Goal: Task Accomplishment & Management: Manage account settings

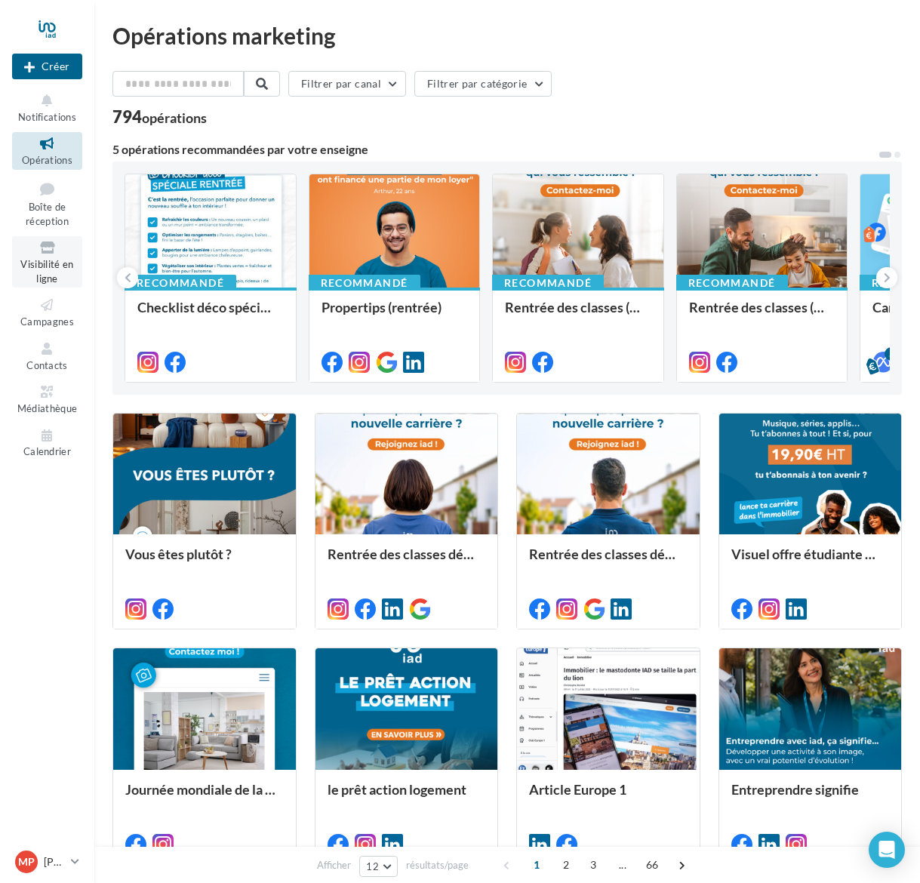
click at [45, 272] on span "Visibilité en ligne" at bounding box center [46, 271] width 53 height 26
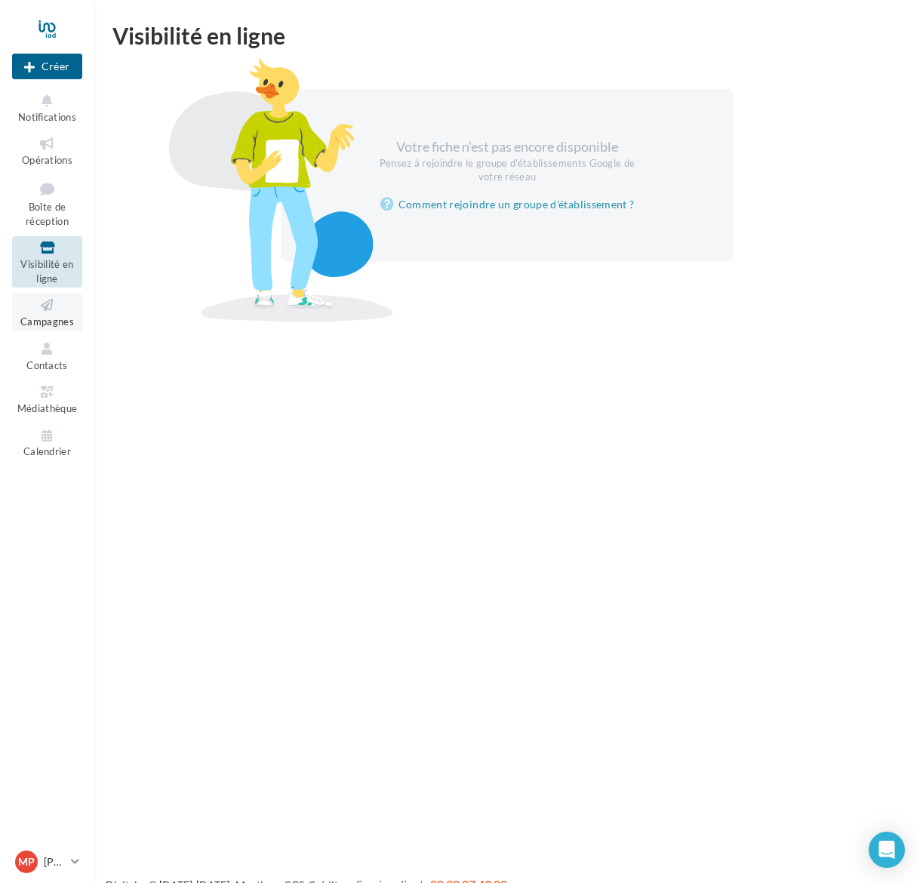
click at [52, 324] on link "Campagnes" at bounding box center [47, 311] width 70 height 37
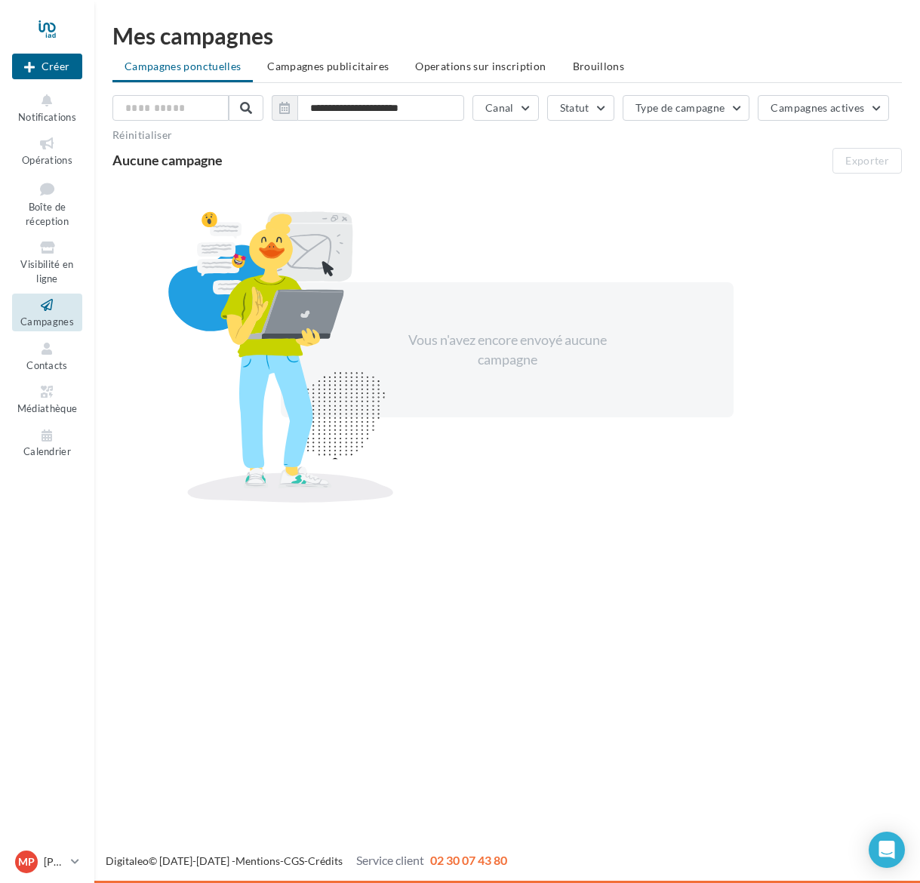
click at [51, 368] on ul "Opérations Boîte de réception Visibilité en ligne Campagnes Contacts Médiathèqu…" at bounding box center [47, 296] width 82 height 341
click at [51, 349] on icon at bounding box center [47, 348] width 61 height 17
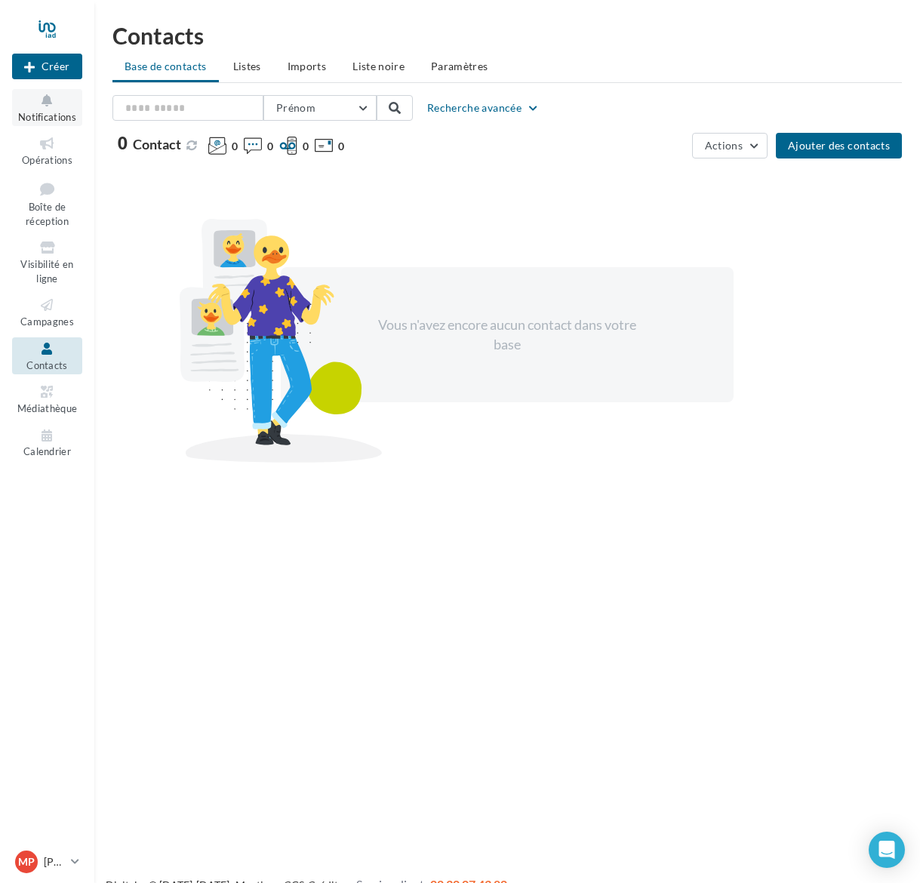
click at [35, 109] on button "Notifications" at bounding box center [47, 107] width 70 height 37
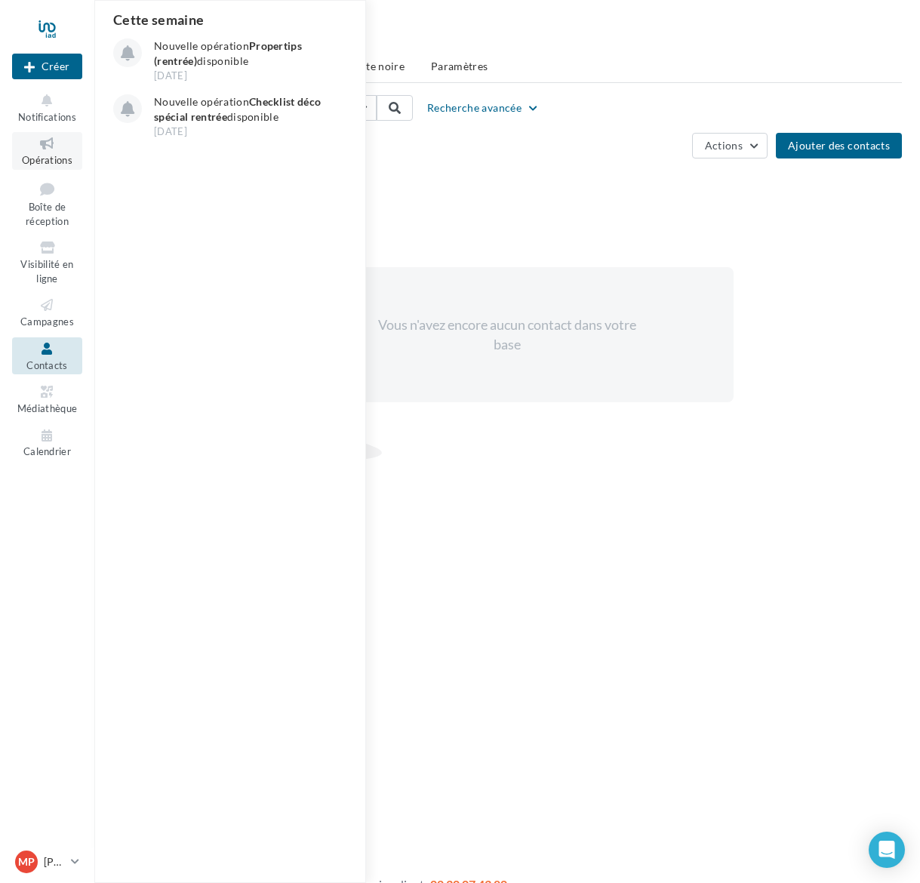
click at [48, 156] on span "Opérations" at bounding box center [47, 160] width 51 height 12
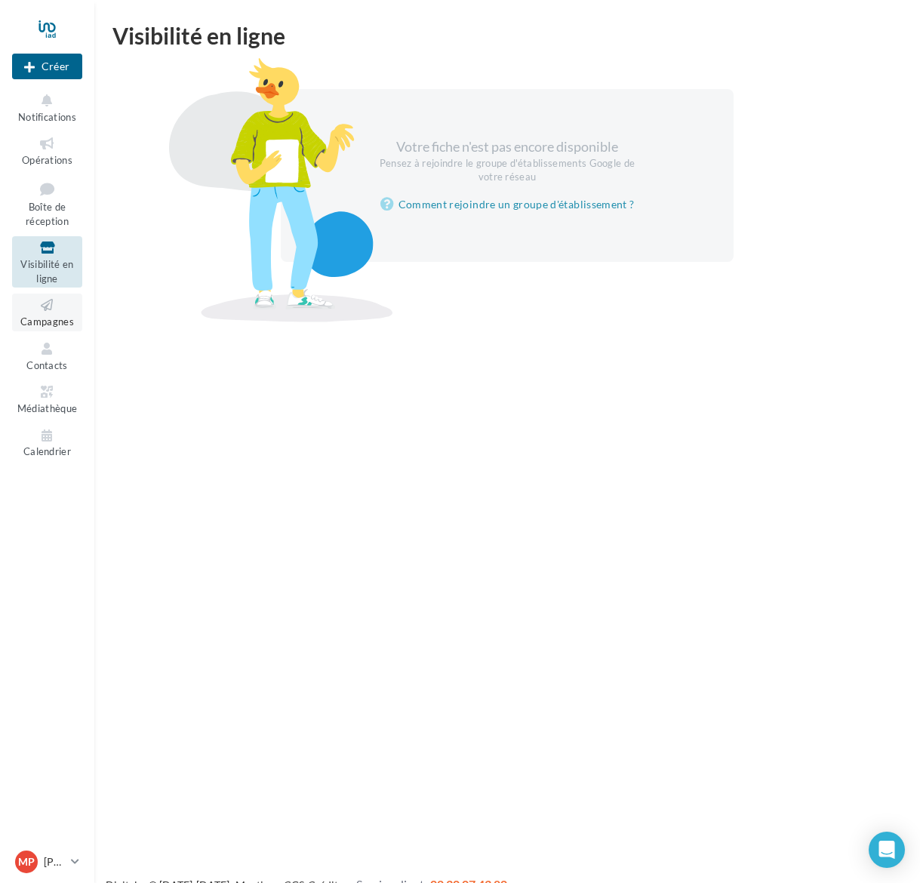
click at [41, 309] on link "Campagnes" at bounding box center [47, 311] width 70 height 37
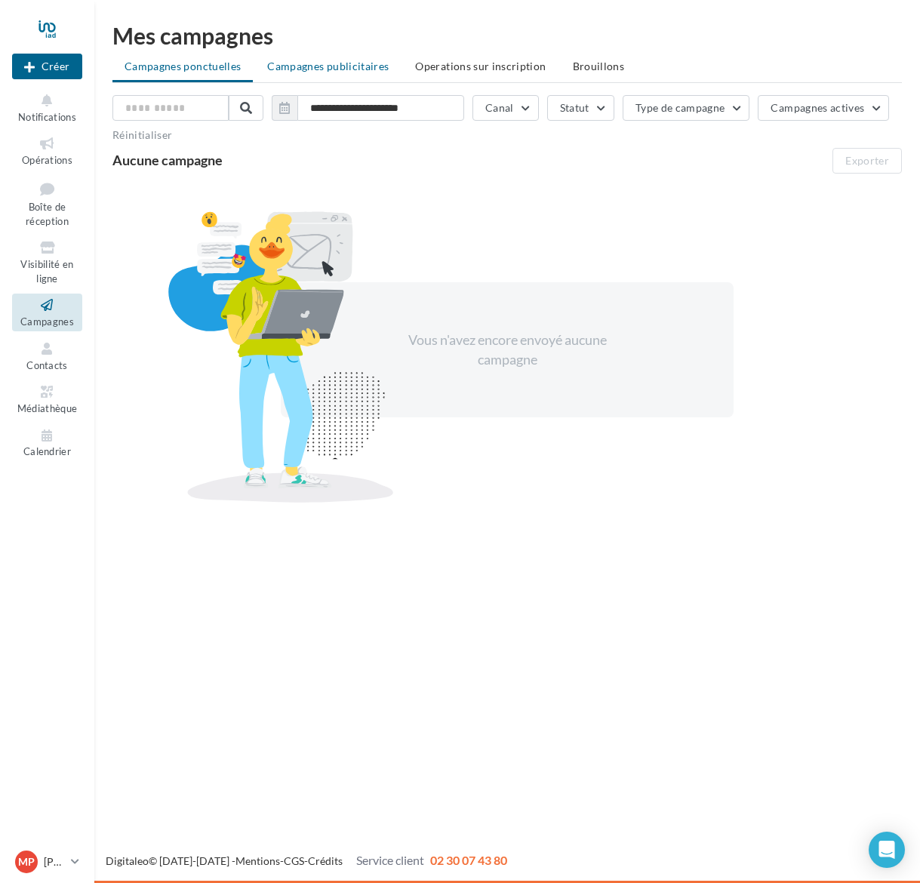
click at [342, 66] on span "Campagnes publicitaires" at bounding box center [327, 66] width 121 height 13
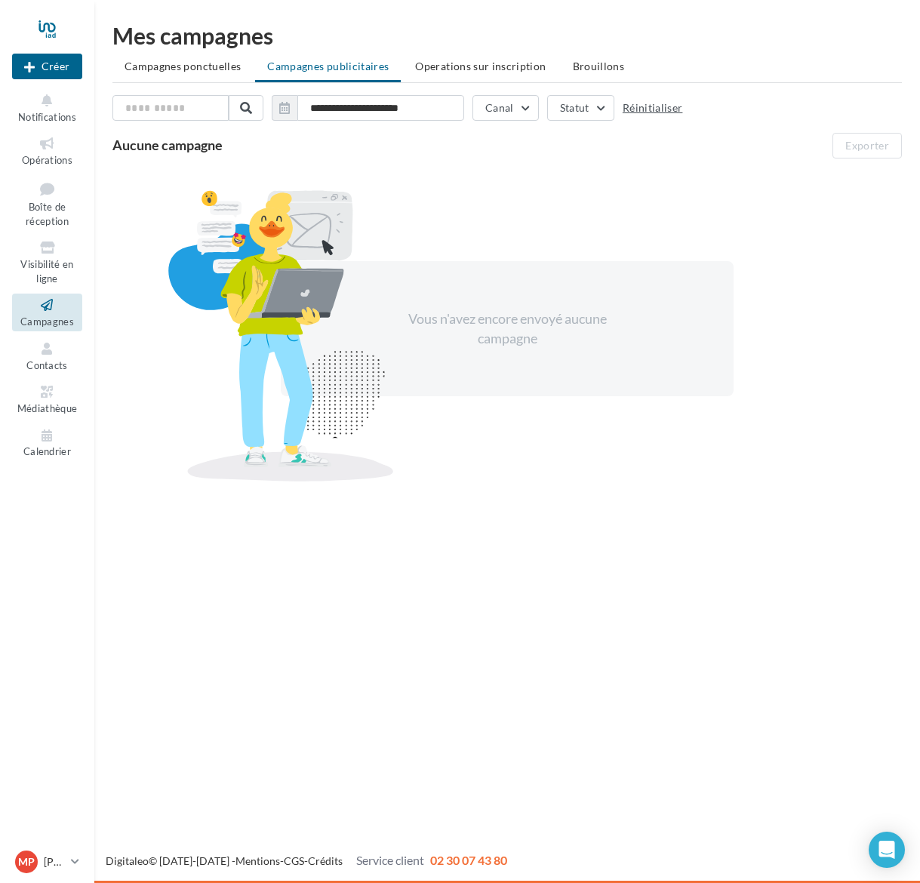
click at [640, 110] on button "Réinitialiser" at bounding box center [652, 108] width 60 height 12
click at [475, 69] on span "Operations sur inscription" at bounding box center [480, 66] width 131 height 13
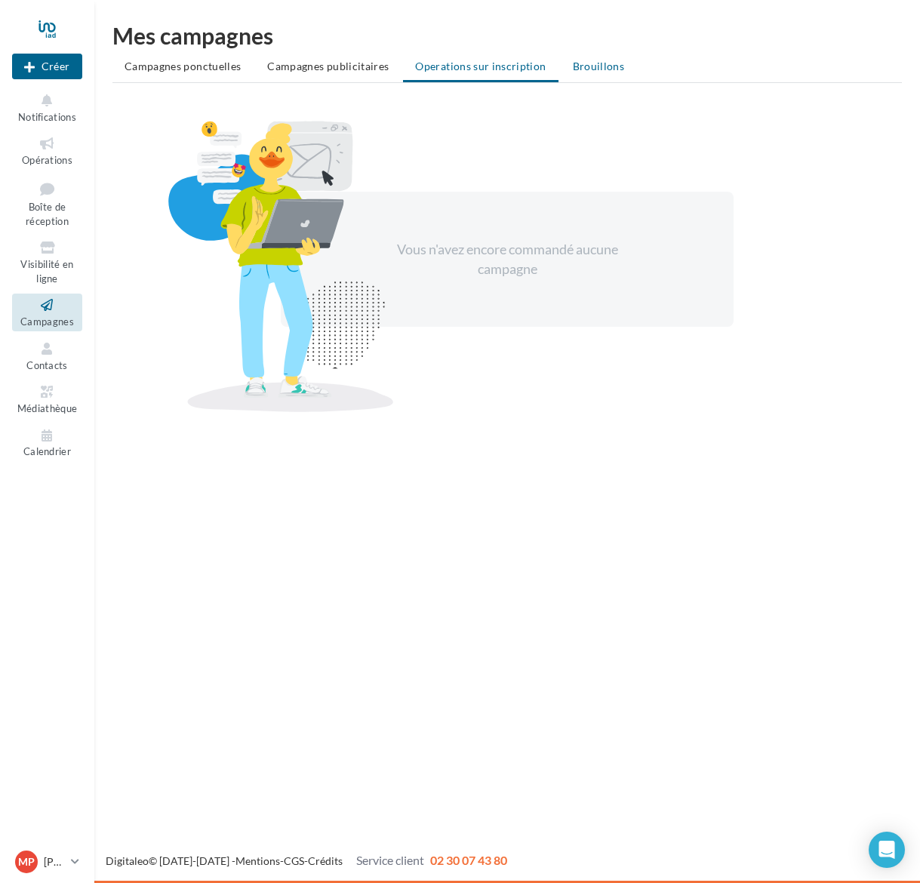
click at [578, 68] on span "Brouillons" at bounding box center [599, 66] width 52 height 13
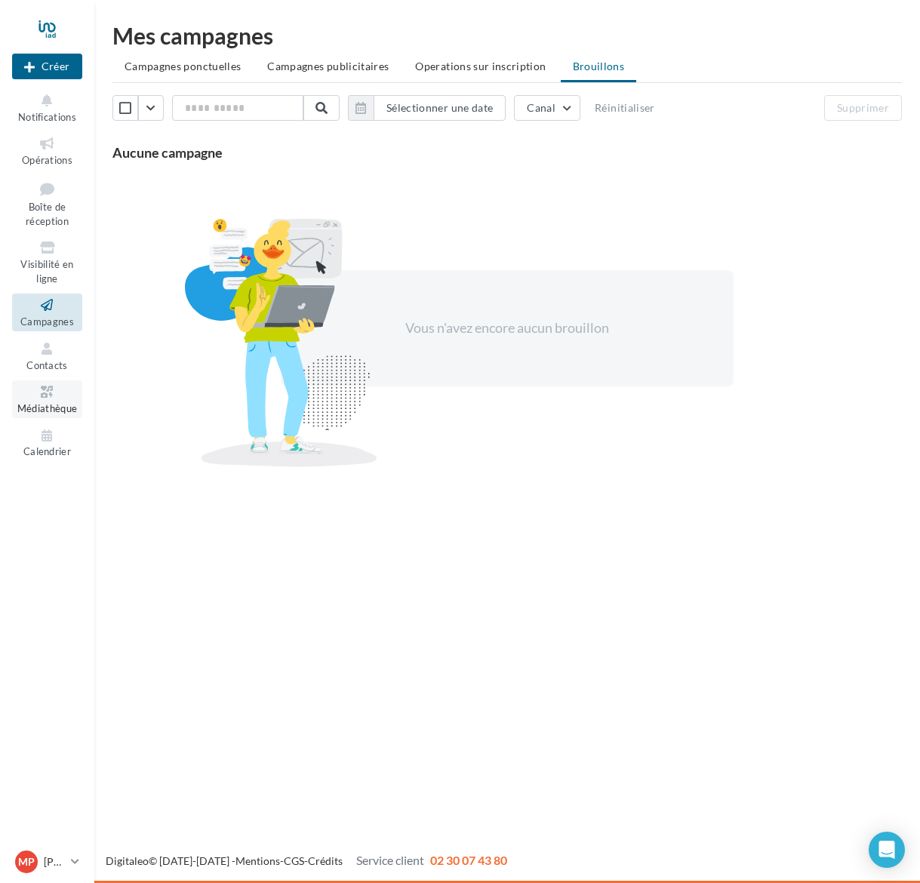
click at [41, 402] on span "Médiathèque" at bounding box center [47, 408] width 60 height 12
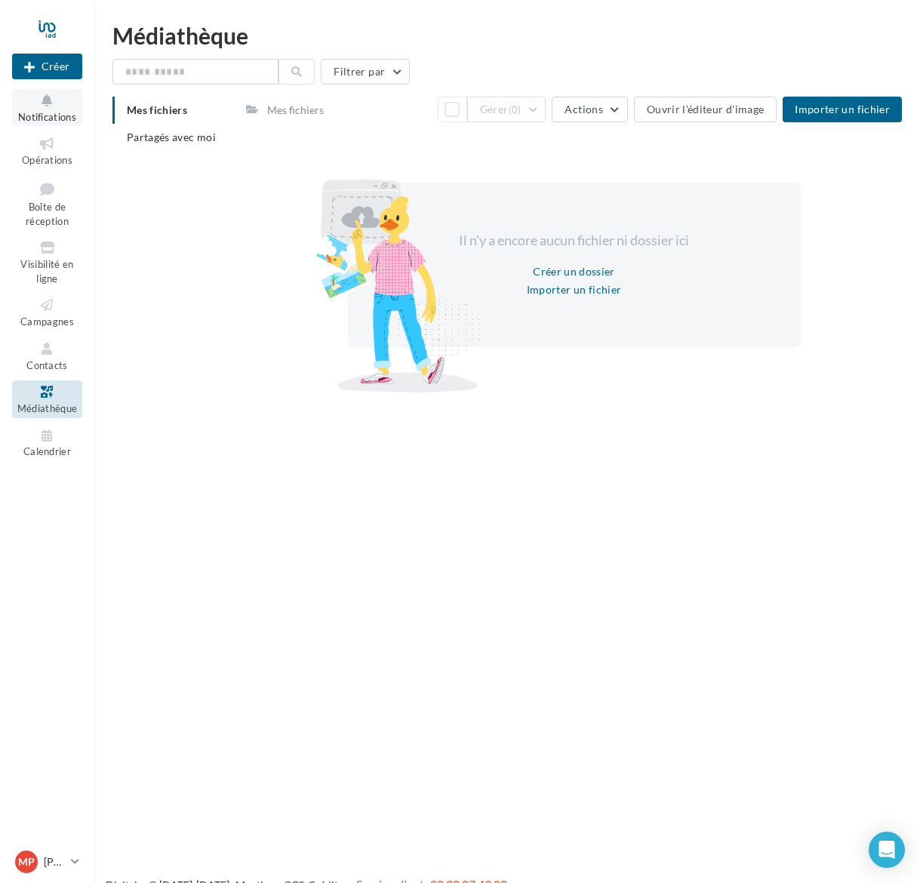
click at [42, 114] on span "Notifications" at bounding box center [47, 117] width 58 height 12
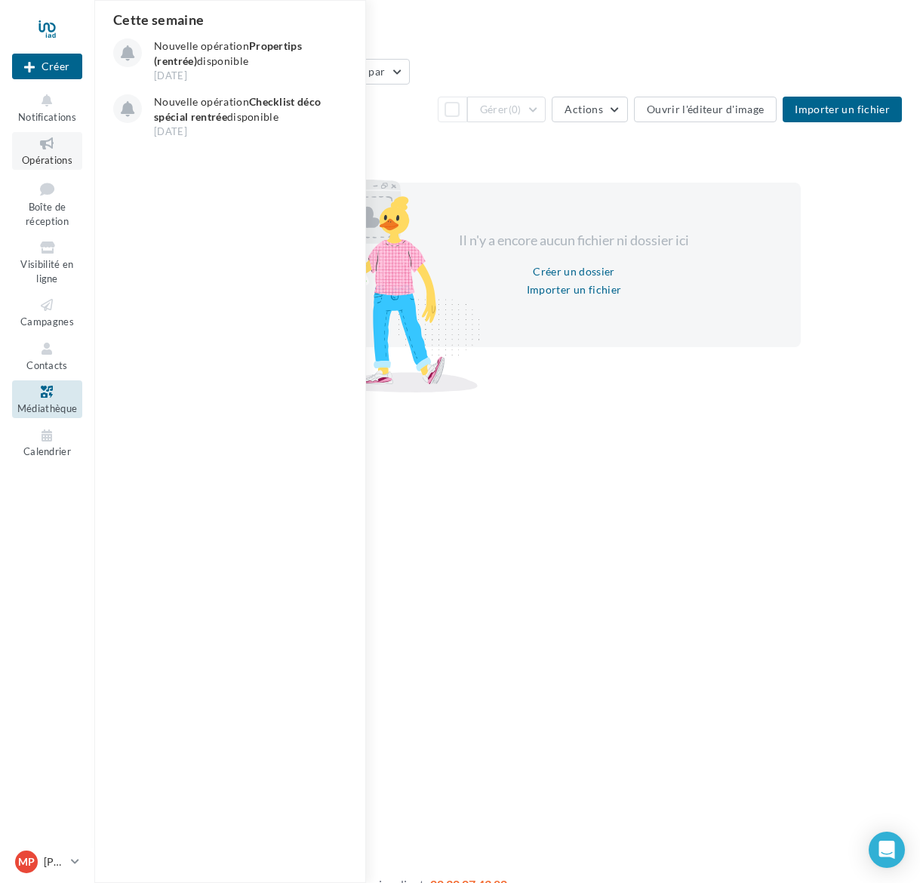
click at [41, 164] on span "Opérations" at bounding box center [47, 160] width 51 height 12
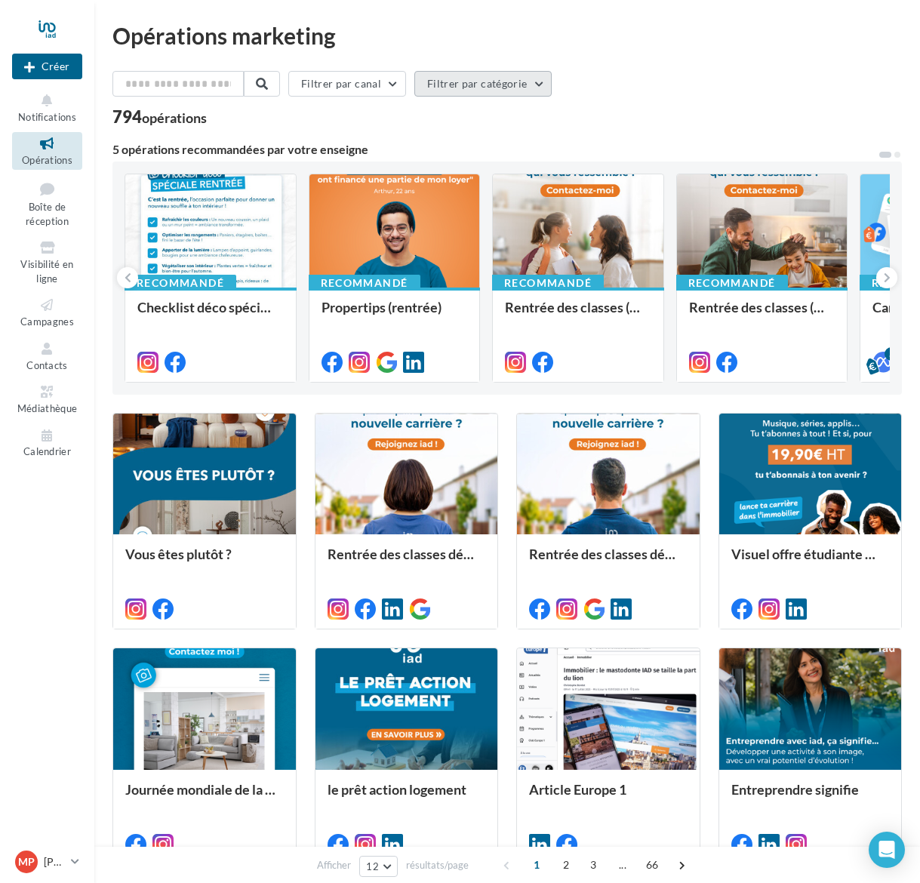
click at [536, 81] on button "Filtrer par catégorie" at bounding box center [482, 84] width 137 height 26
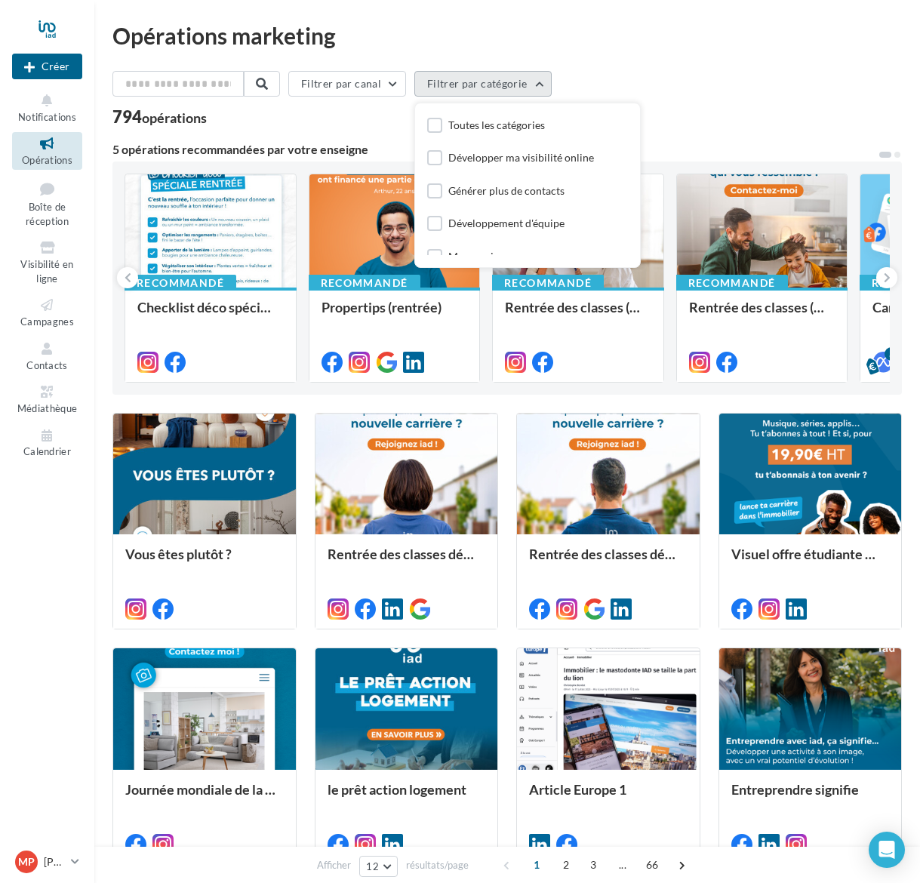
click at [537, 81] on button "Filtrer par catégorie" at bounding box center [482, 84] width 137 height 26
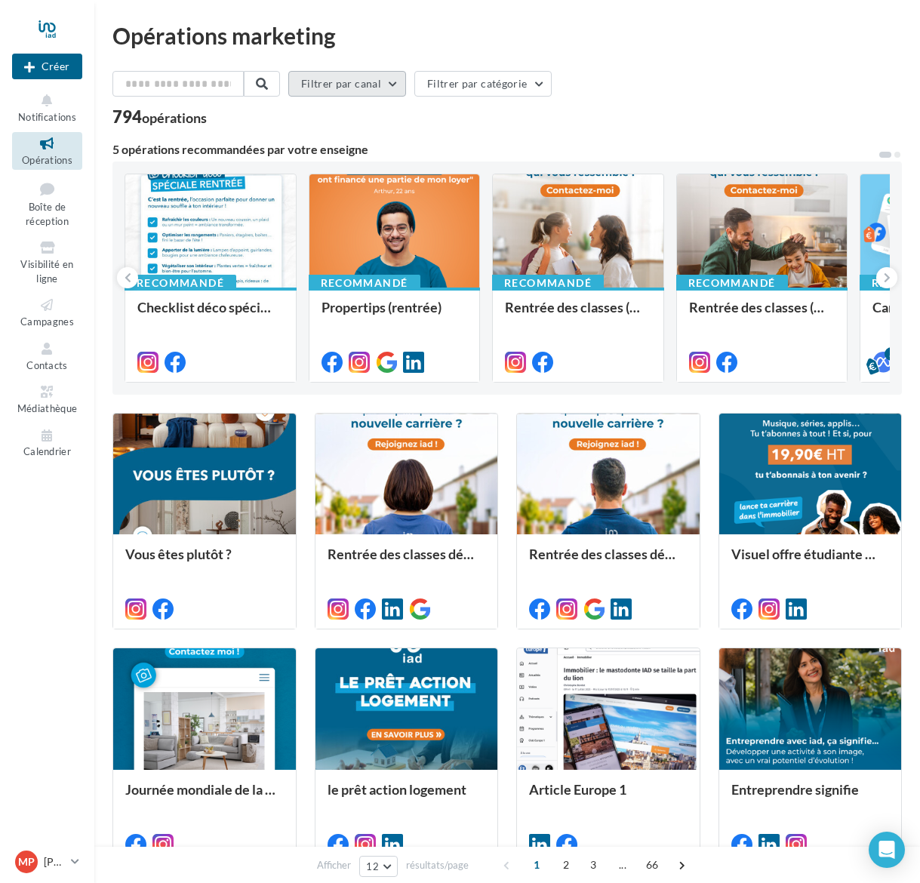
click at [402, 83] on button "Filtrer par canal" at bounding box center [347, 84] width 118 height 26
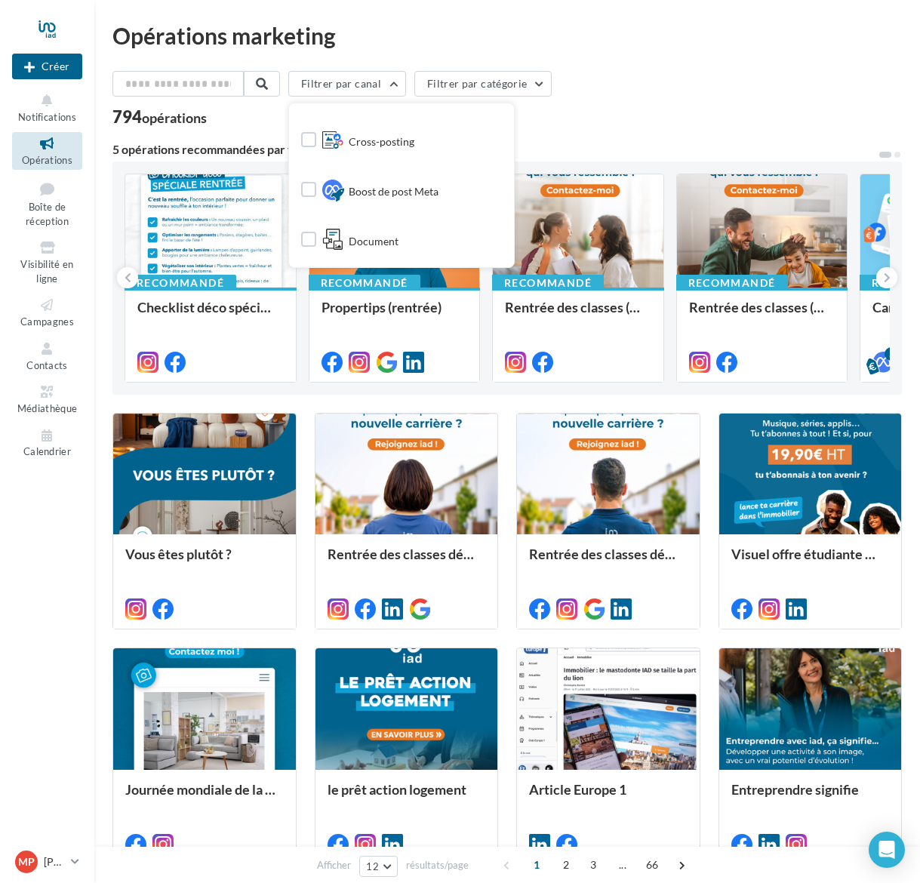
click at [49, 30] on div at bounding box center [47, 29] width 70 height 38
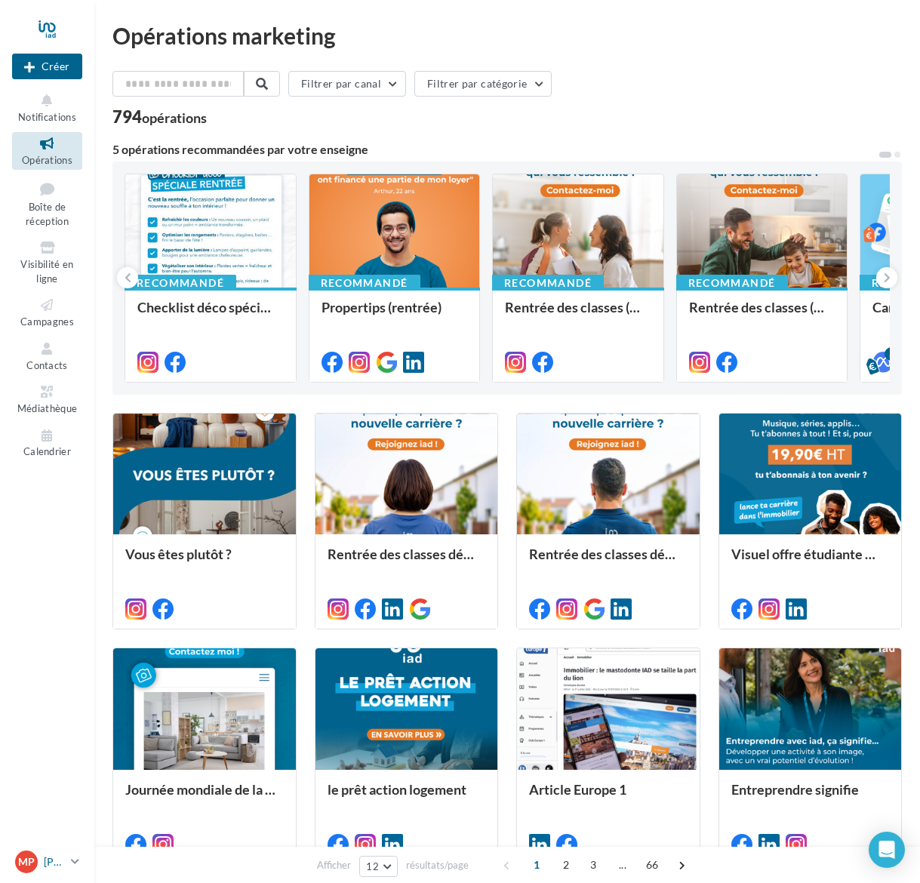
click at [72, 860] on icon at bounding box center [75, 861] width 8 height 13
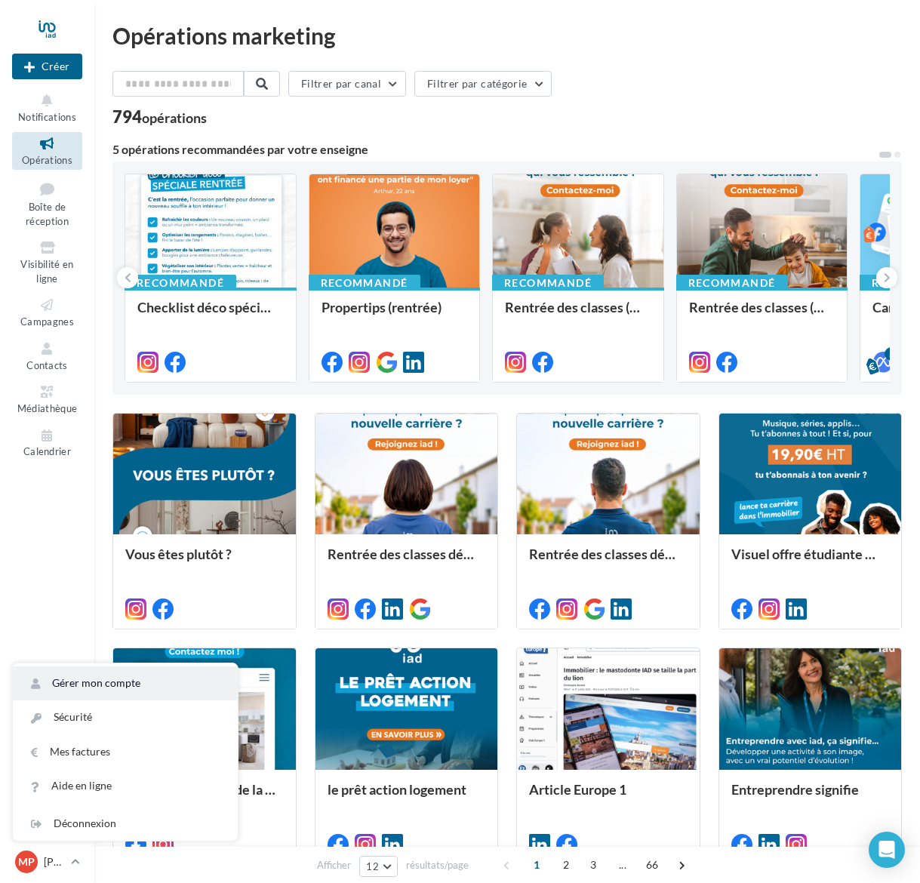
click at [103, 690] on link "Gérer mon compte" at bounding box center [125, 683] width 225 height 34
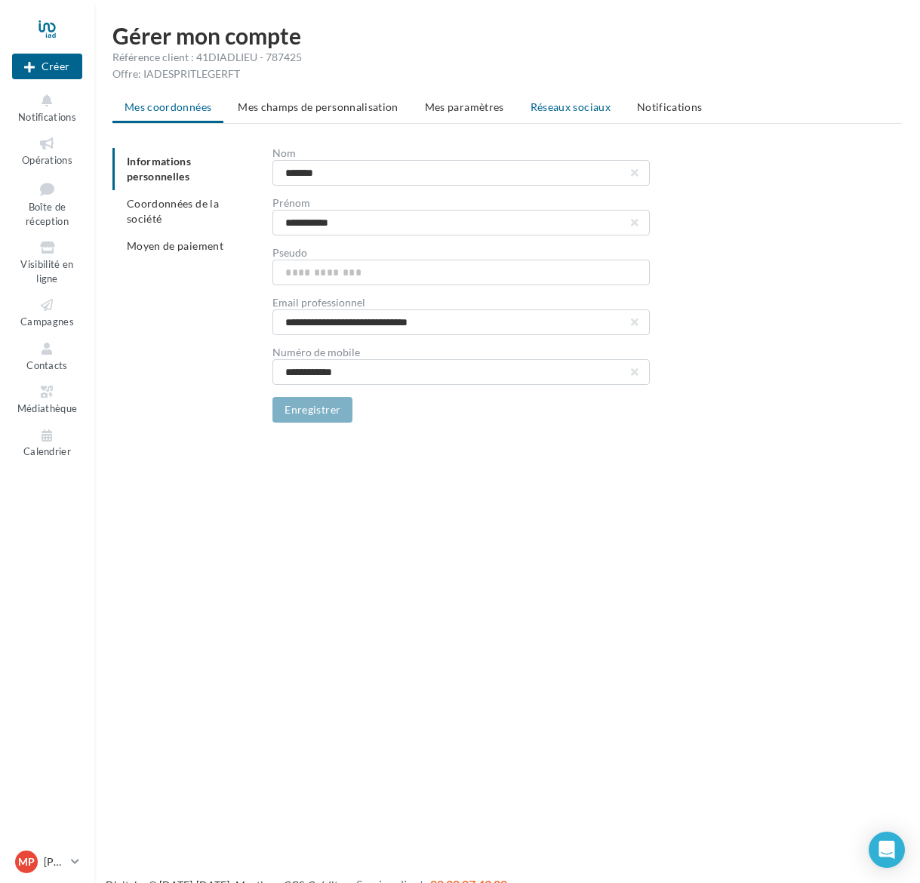
click at [548, 105] on span "Réseaux sociaux" at bounding box center [570, 106] width 80 height 13
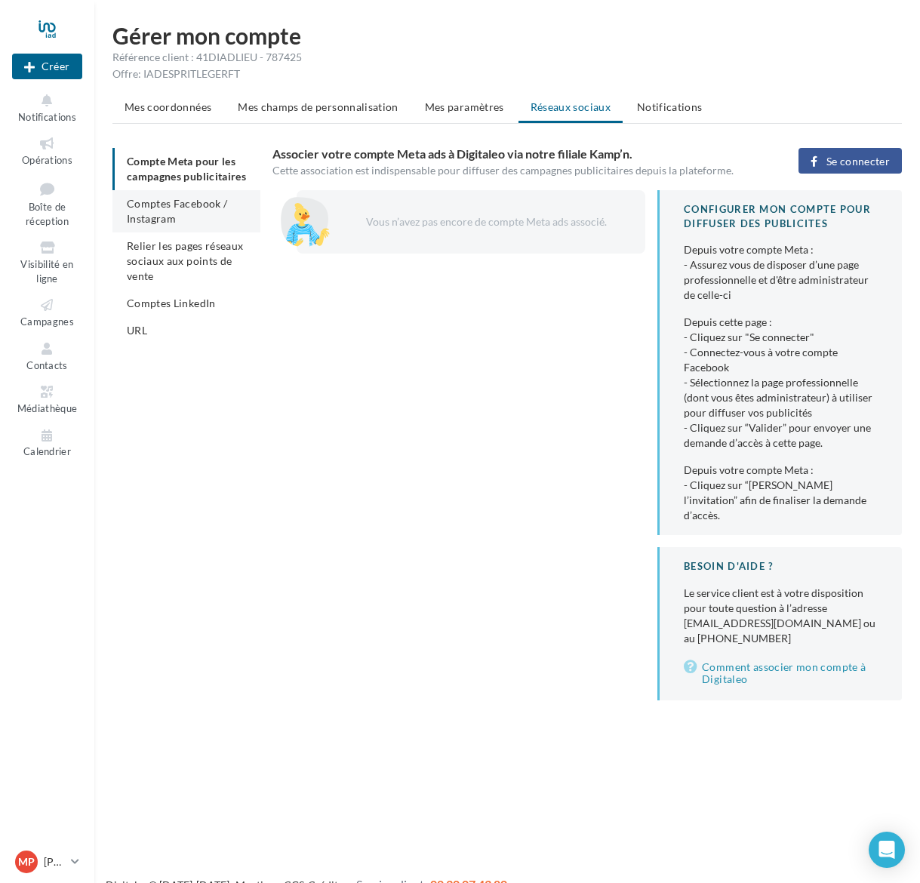
click at [142, 212] on span "Comptes Facebook / Instagram" at bounding box center [177, 211] width 100 height 28
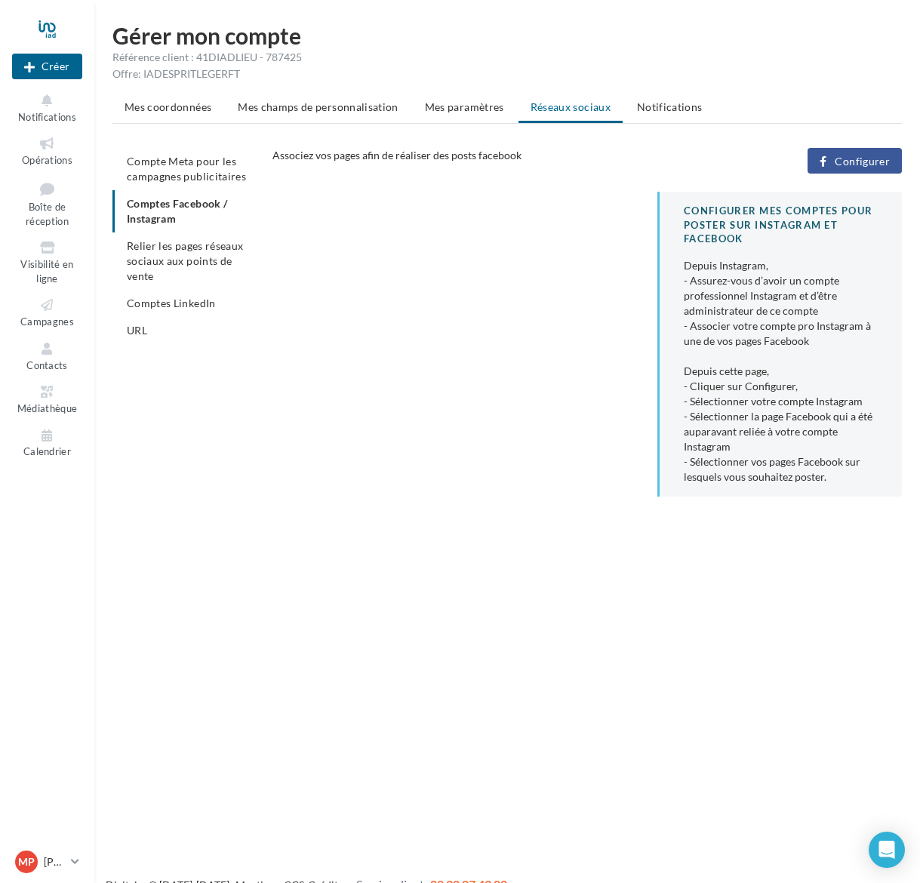
click at [845, 159] on span "Configurer" at bounding box center [861, 161] width 55 height 12
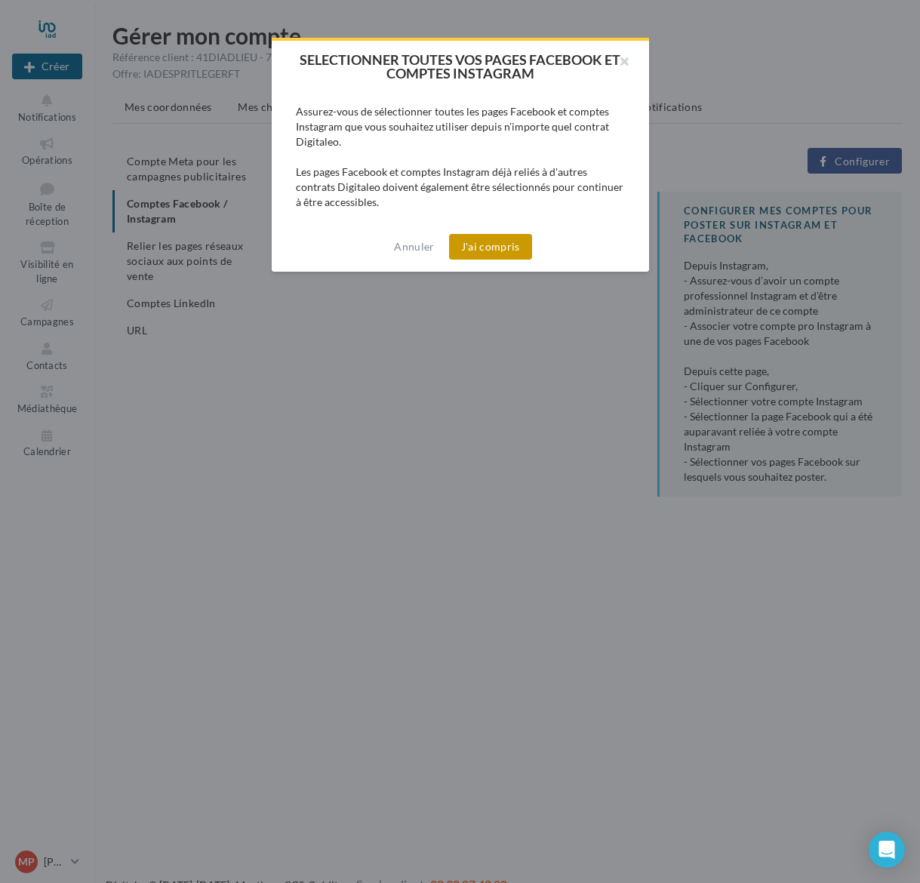
click at [482, 251] on button "J'ai compris" at bounding box center [490, 247] width 83 height 26
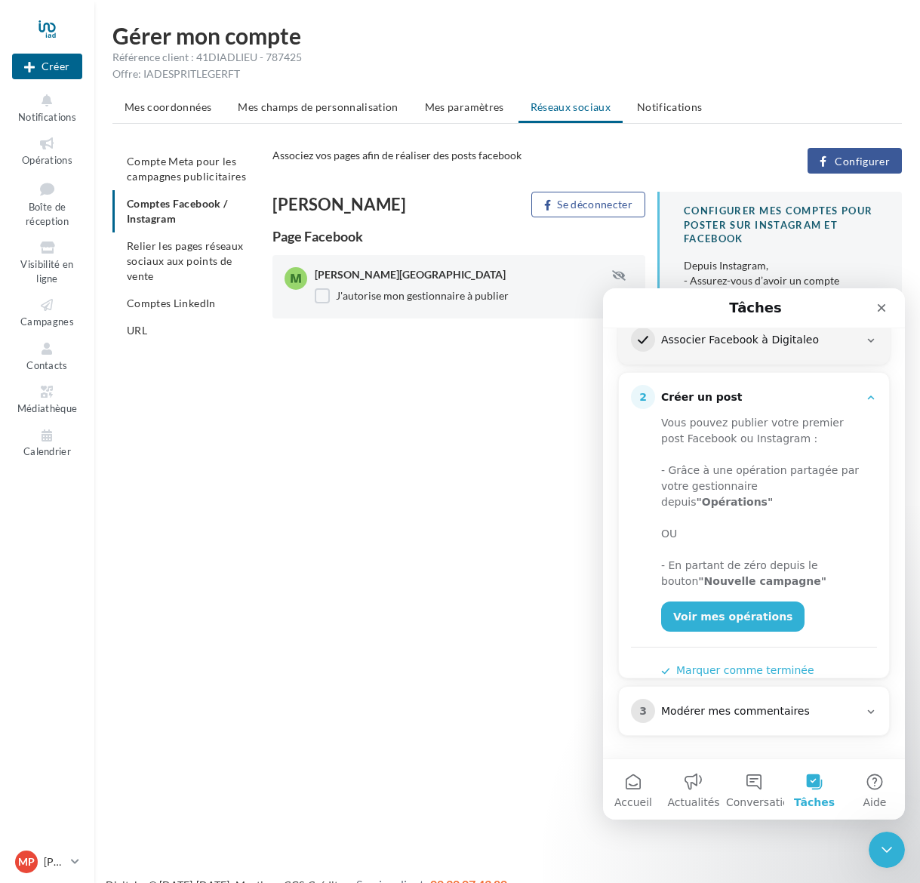
scroll to position [218, 0]
click at [51, 155] on span "Opérations" at bounding box center [47, 160] width 51 height 12
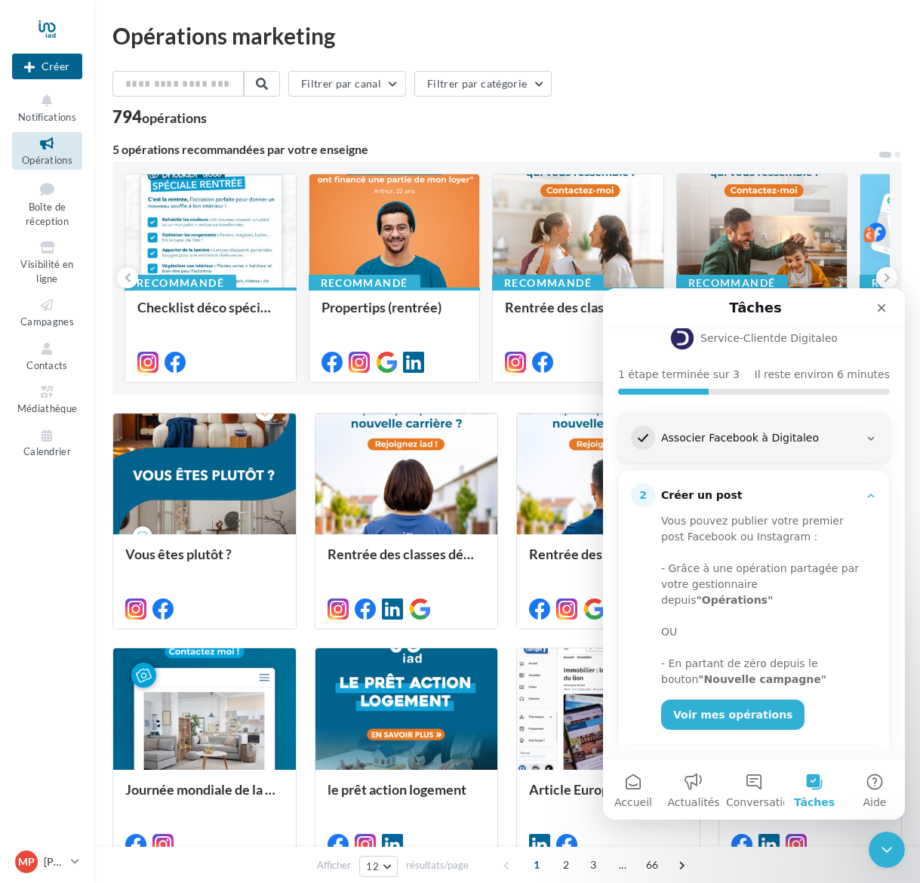
scroll to position [123, 0]
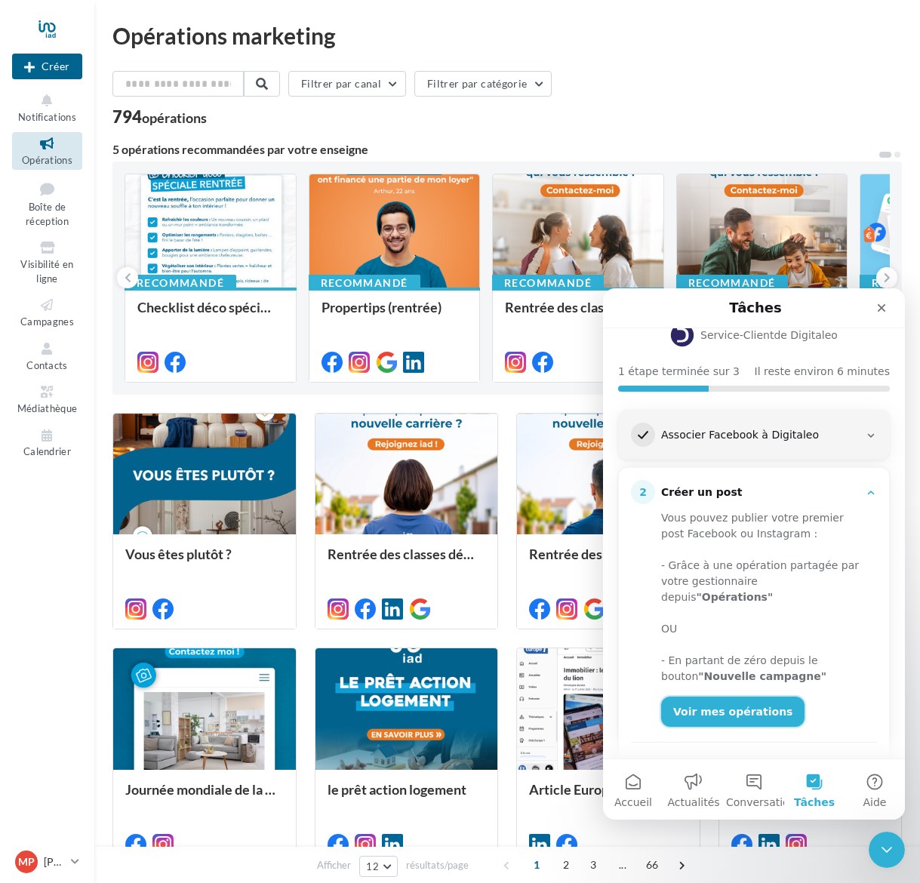
click at [713, 698] on link "Voir mes opérations" at bounding box center [732, 711] width 143 height 30
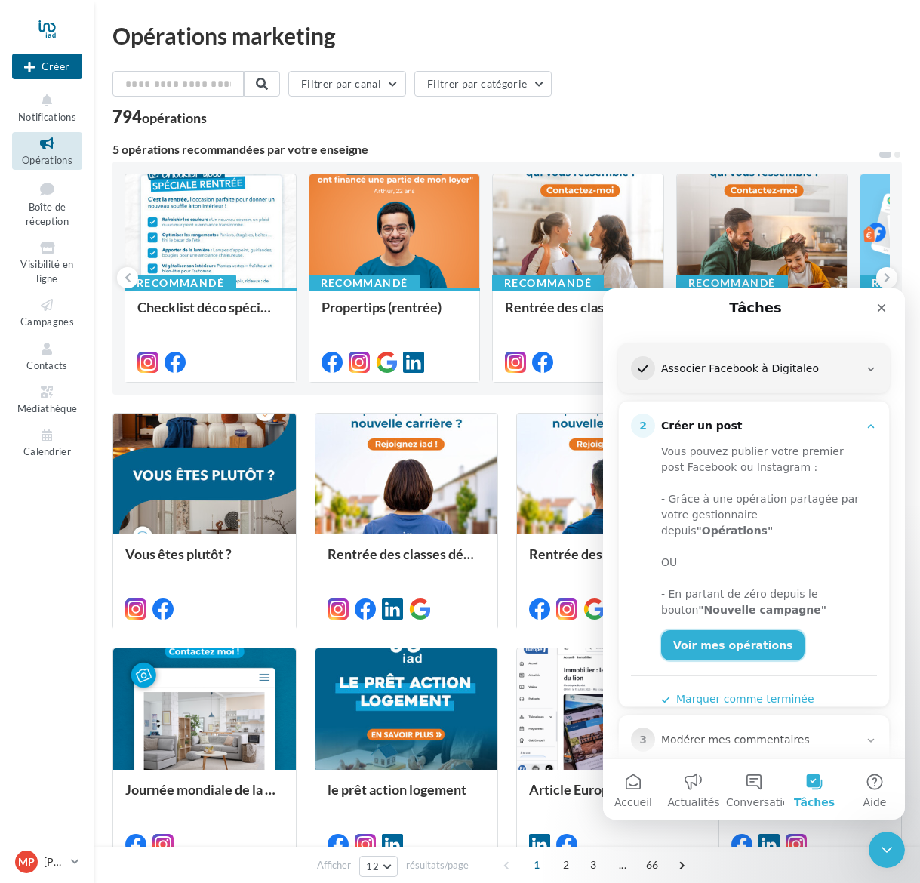
scroll to position [218, 0]
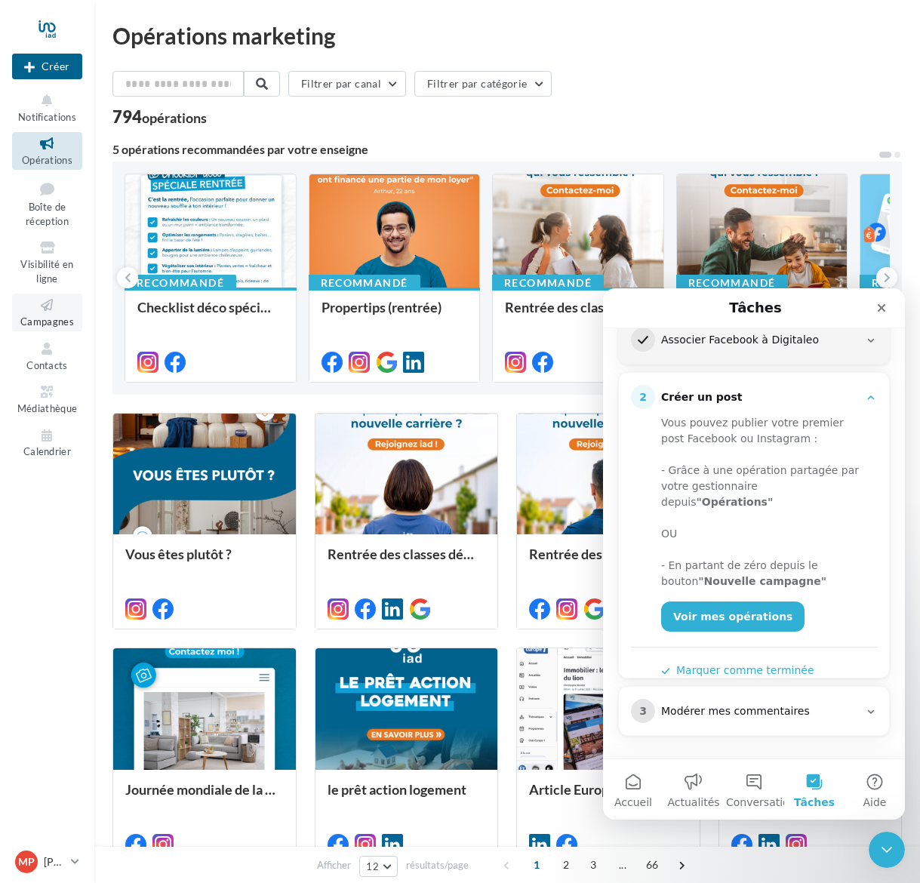
click at [42, 309] on link "Campagnes" at bounding box center [47, 311] width 70 height 37
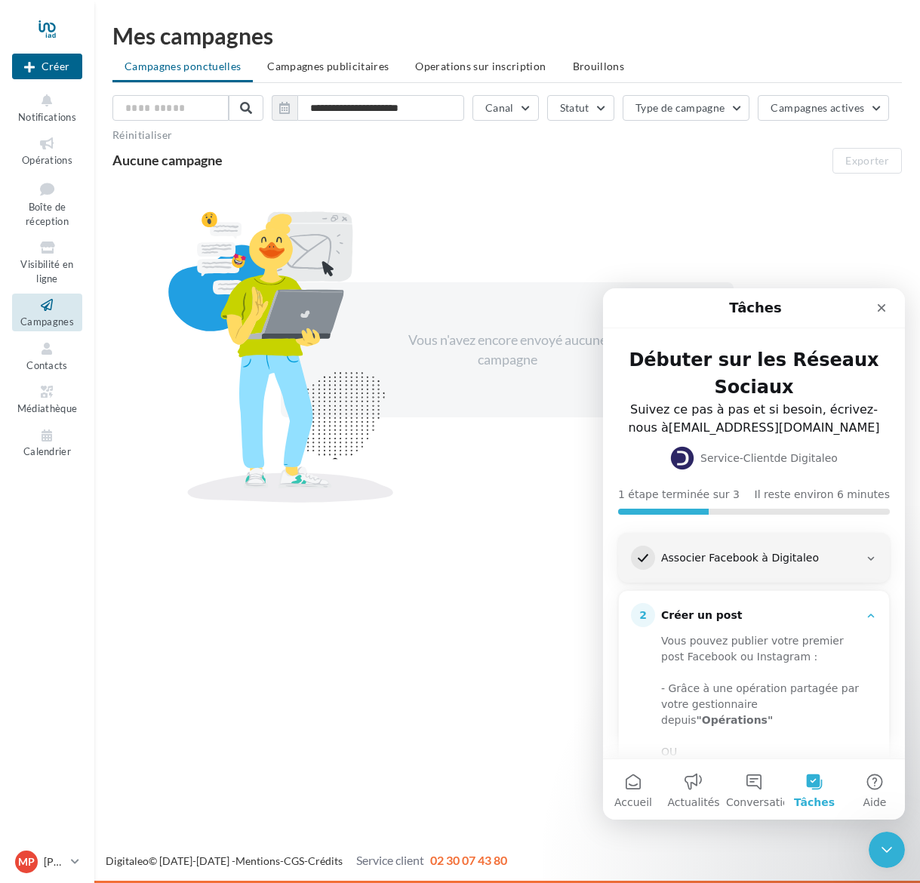
click at [870, 557] on icon "Intercom Messenger" at bounding box center [871, 558] width 12 height 12
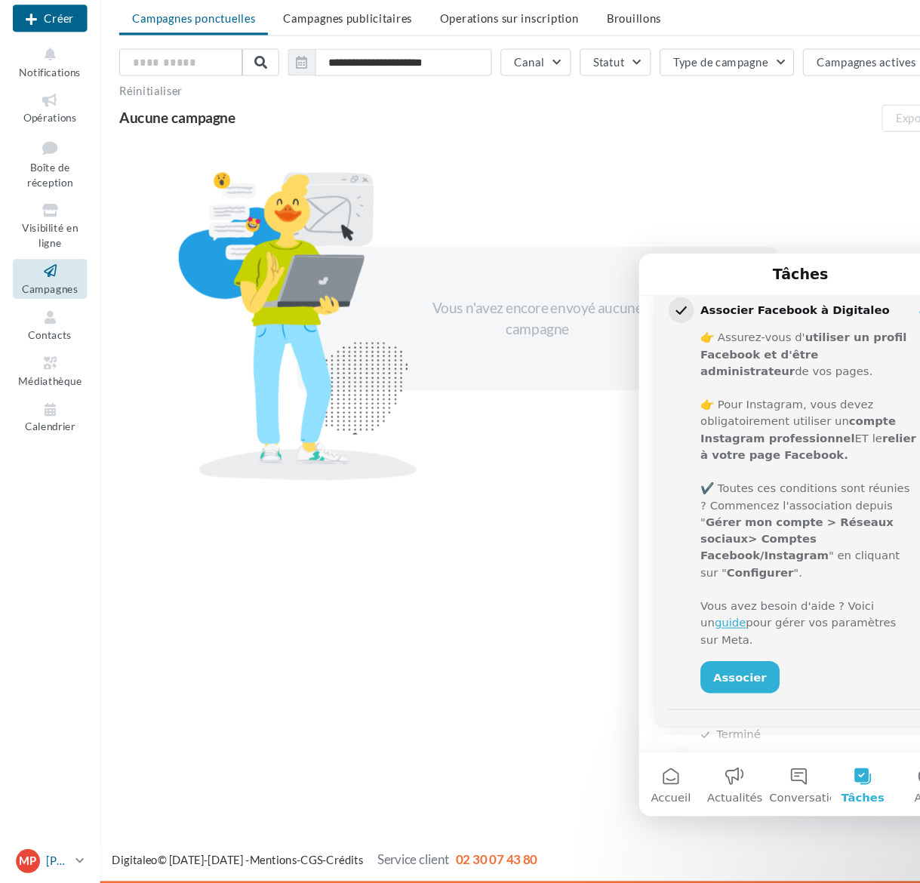
click at [75, 855] on icon at bounding box center [75, 861] width 8 height 13
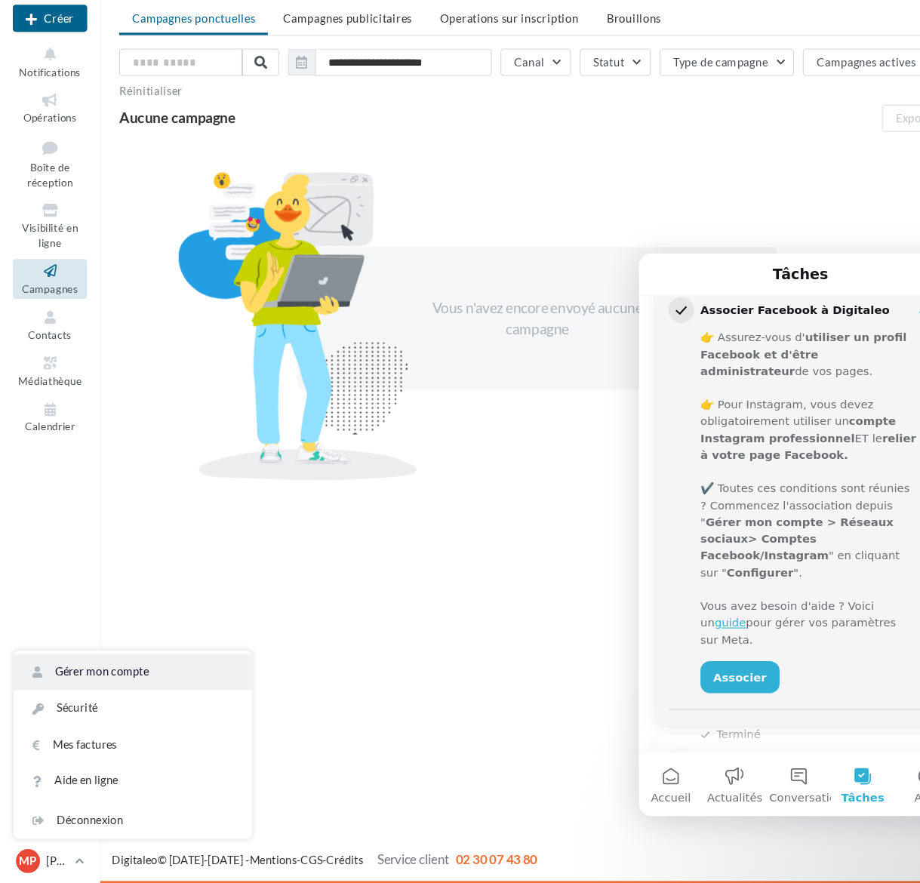
click at [105, 666] on link "Gérer mon compte" at bounding box center [125, 683] width 225 height 34
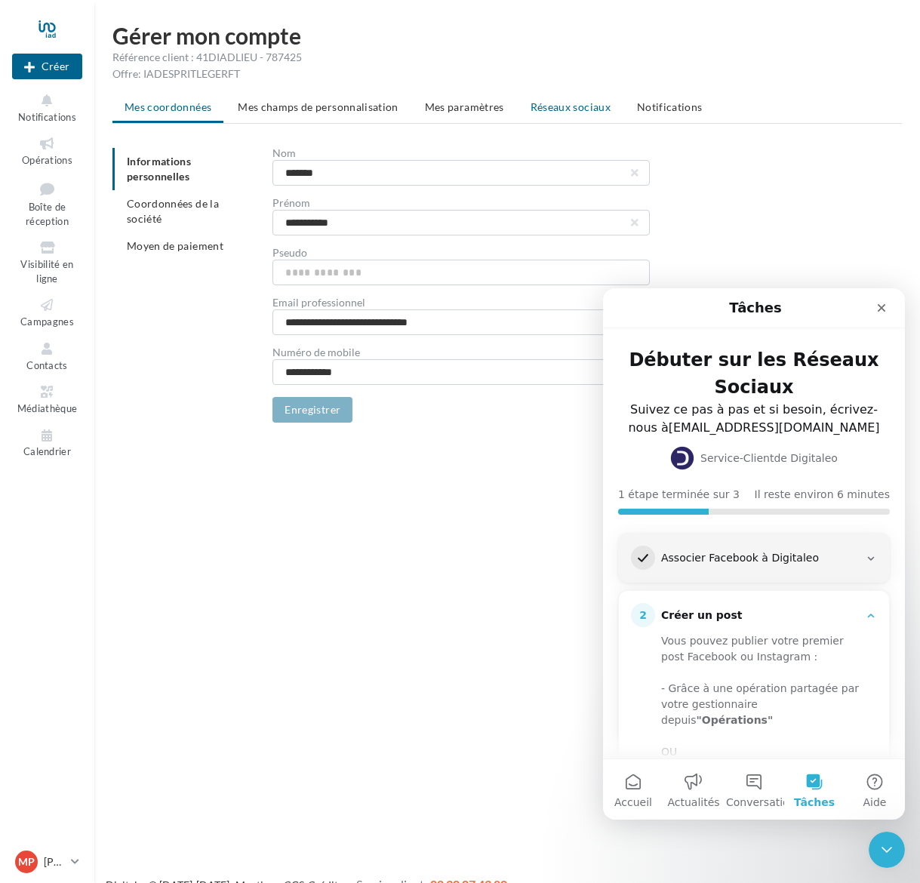
click at [552, 106] on span "Réseaux sociaux" at bounding box center [570, 106] width 80 height 13
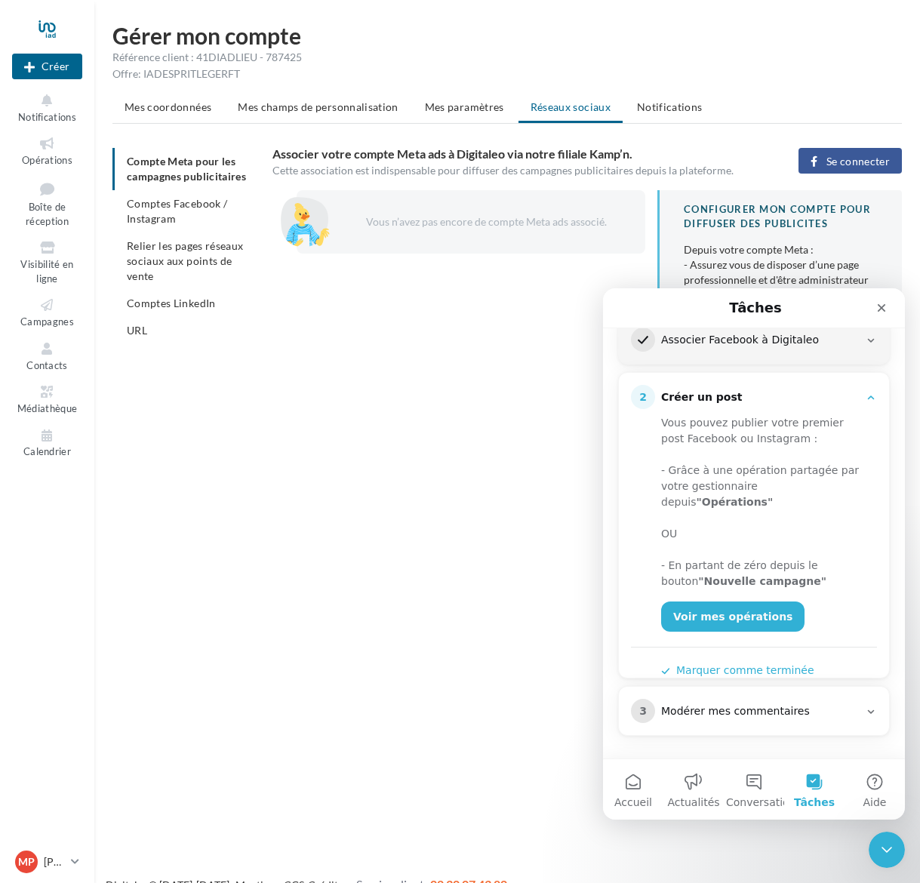
scroll to position [218, 0]
click at [882, 312] on icon "Fermer" at bounding box center [881, 308] width 12 height 12
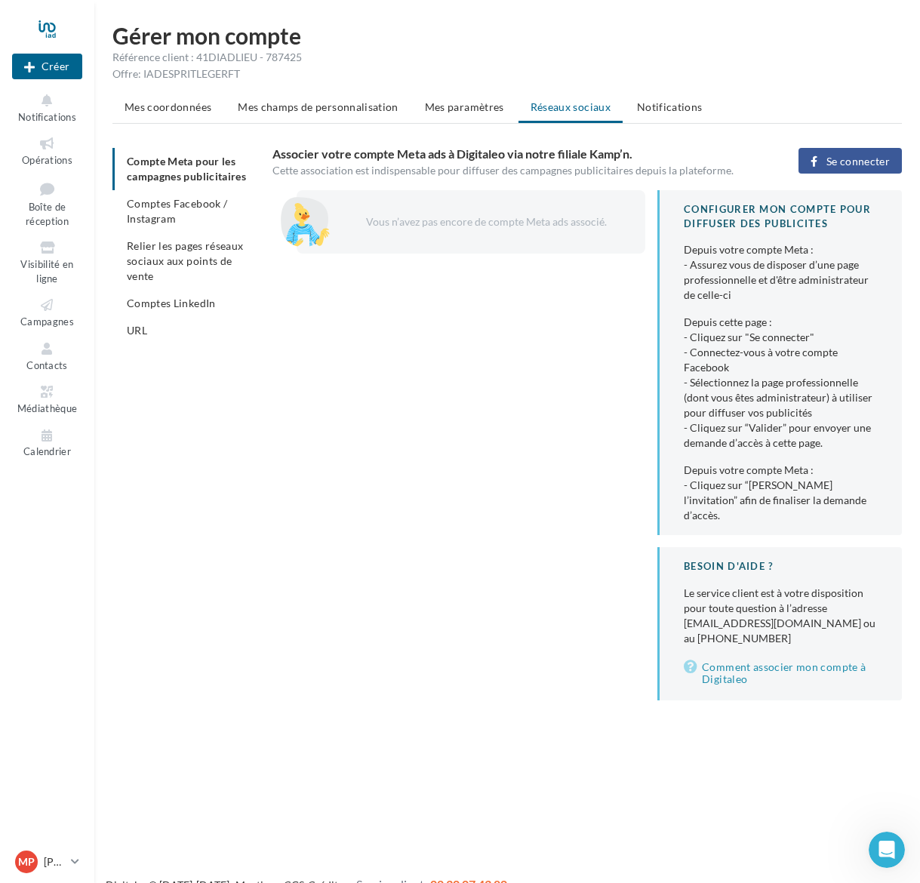
scroll to position [0, 0]
click at [834, 157] on span "Se connecter" at bounding box center [857, 161] width 63 height 12
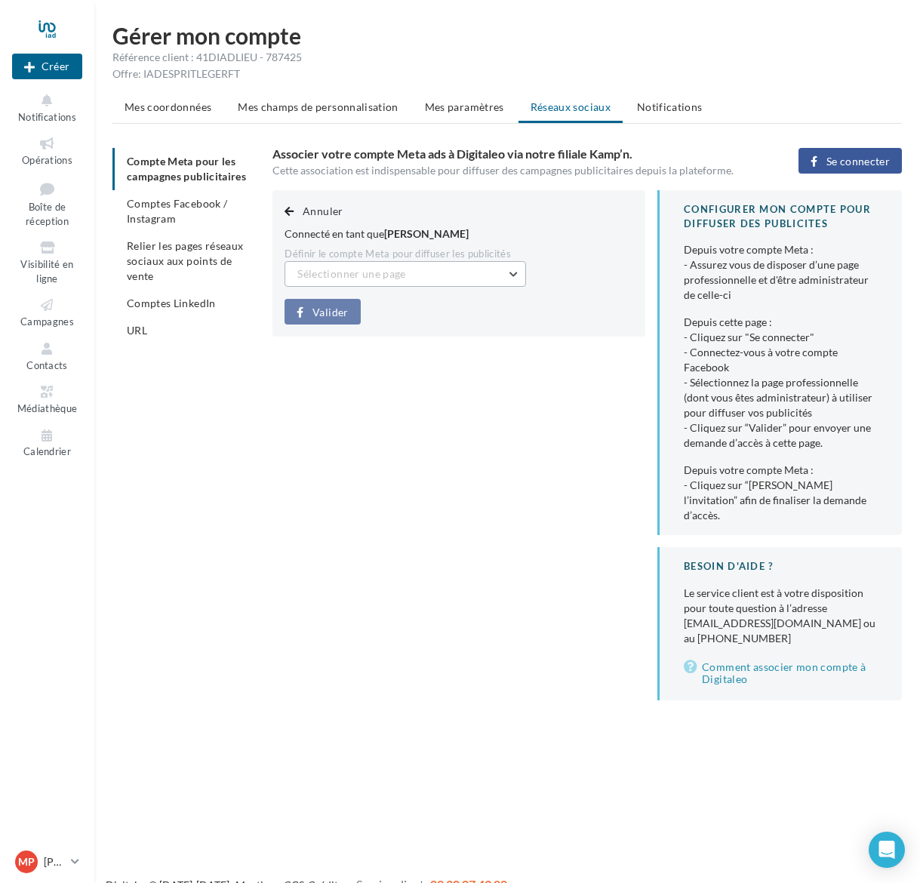
click at [513, 273] on button "Sélectionner une page" at bounding box center [404, 274] width 241 height 26
click at [472, 306] on div "Annuler Connecté en tant que [PERSON_NAME] le compte Meta pour diffuser les pub…" at bounding box center [458, 263] width 373 height 146
click at [515, 271] on button "Sélectionner une page" at bounding box center [404, 274] width 241 height 26
click at [396, 315] on div "Annuler Connecté en tant que Marie-Paule Nicolle Définir le compte Meta pour di…" at bounding box center [458, 263] width 373 height 146
click at [833, 158] on span "Se connecter" at bounding box center [857, 161] width 63 height 12
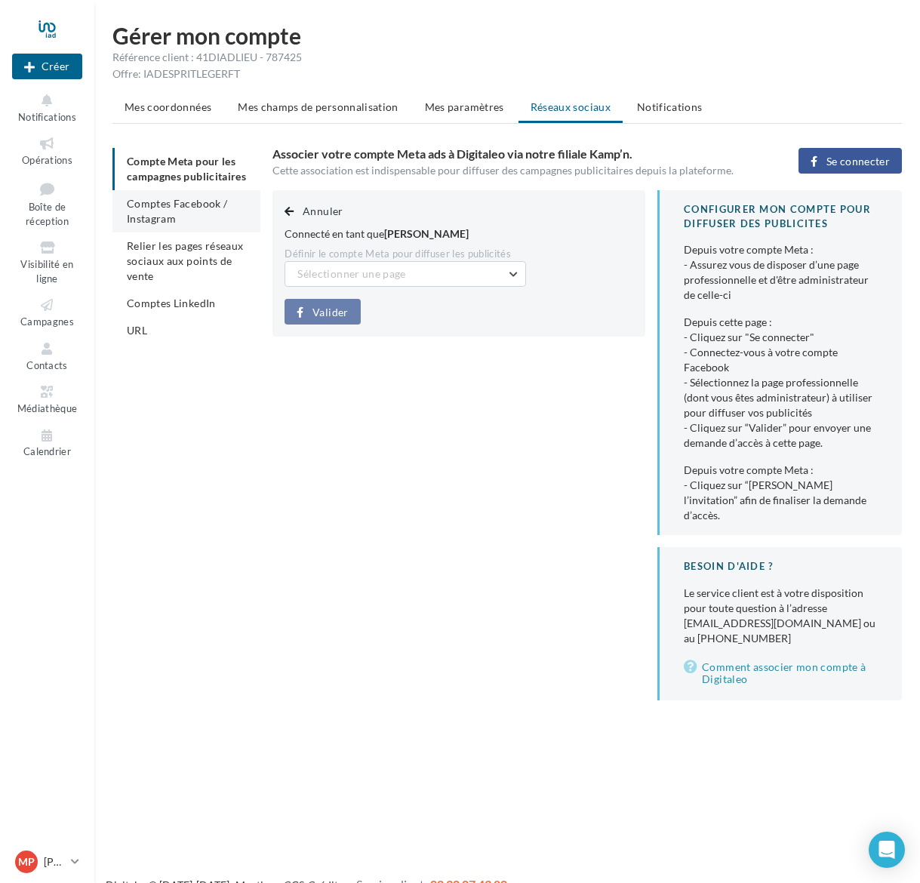
click at [161, 204] on span "Comptes Facebook / Instagram" at bounding box center [177, 211] width 100 height 28
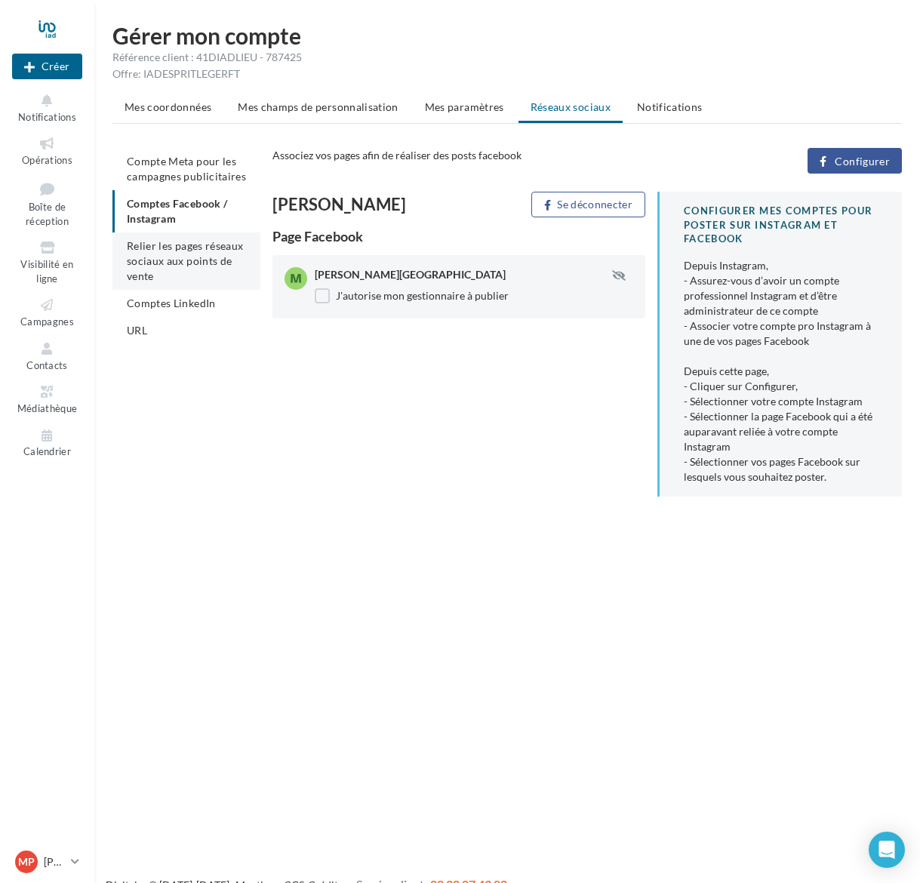
click at [158, 257] on span "Relier les pages réseaux sociaux aux points de vente" at bounding box center [185, 260] width 116 height 43
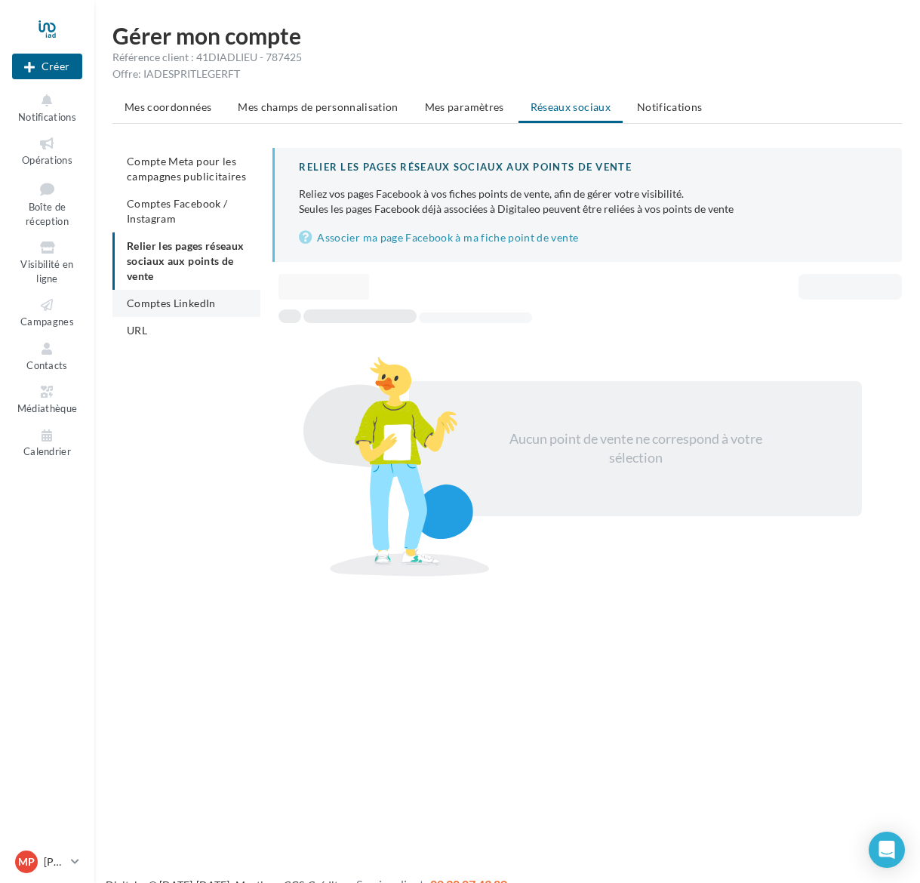
click at [140, 306] on span "Comptes LinkedIn" at bounding box center [171, 303] width 89 height 13
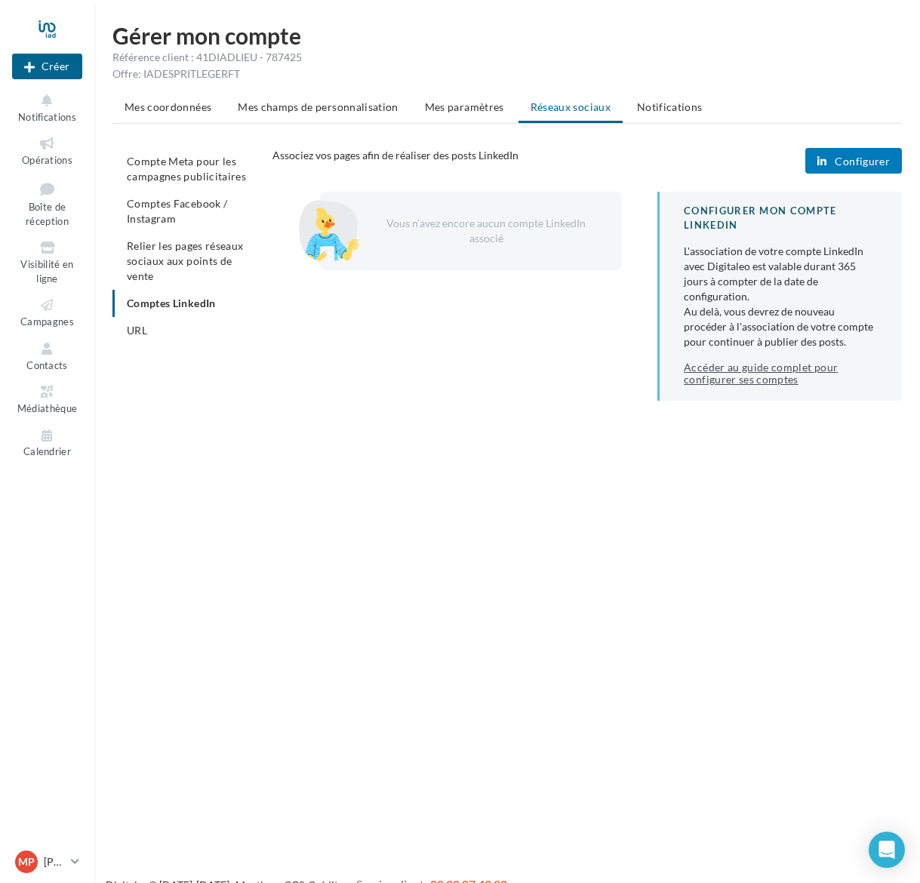
click at [714, 376] on link "Accéder au guide complet pour configurer ses comptes" at bounding box center [781, 373] width 194 height 24
click at [70, 860] on link "MP Marie-Paule NICOLLE [EMAIL_ADDRESS][DOMAIN_NAME]" at bounding box center [47, 861] width 70 height 29
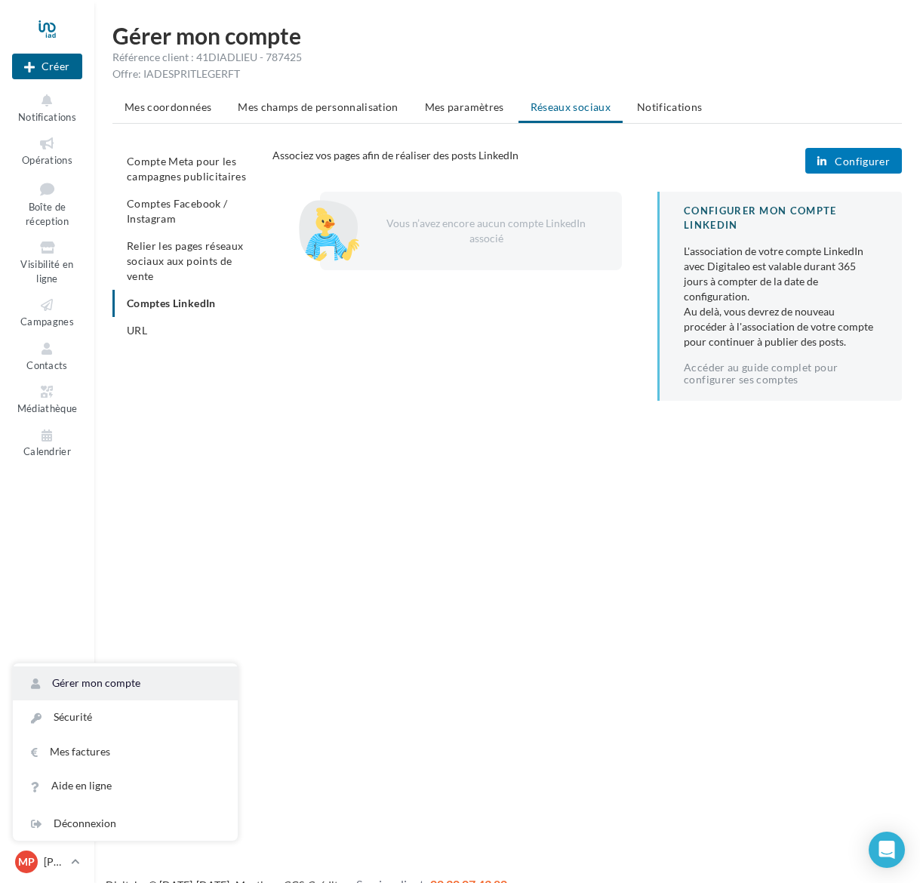
click at [89, 681] on link "Gérer mon compte" at bounding box center [125, 683] width 225 height 34
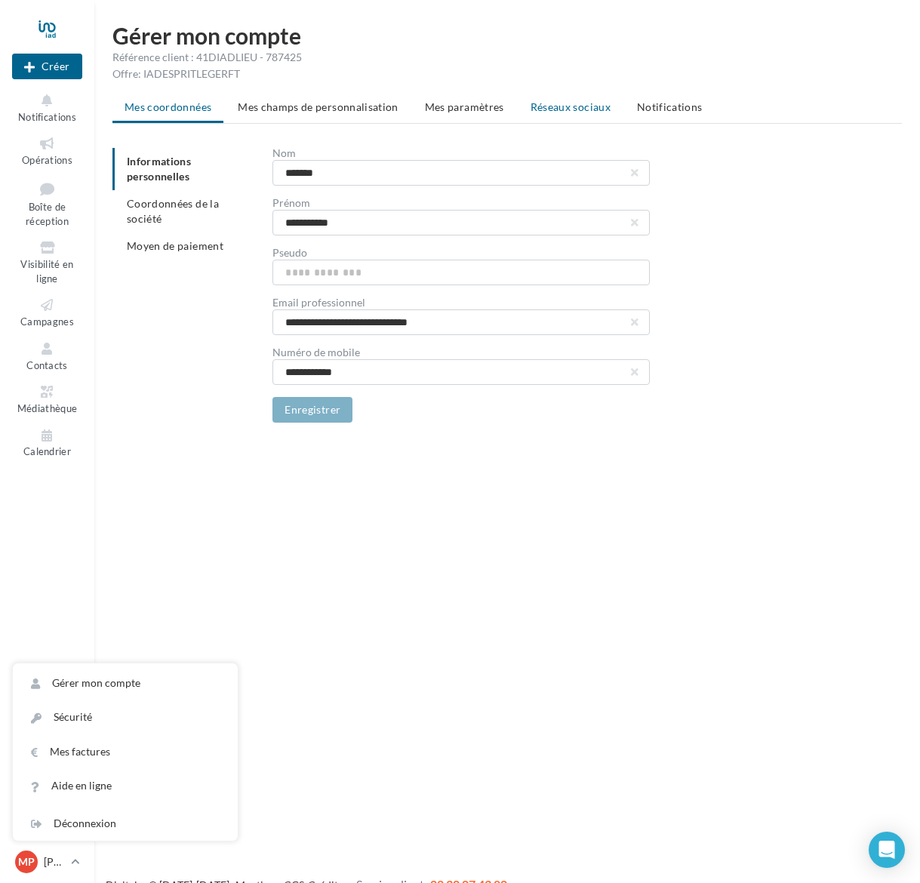
click at [542, 106] on span "Réseaux sociaux" at bounding box center [570, 106] width 80 height 13
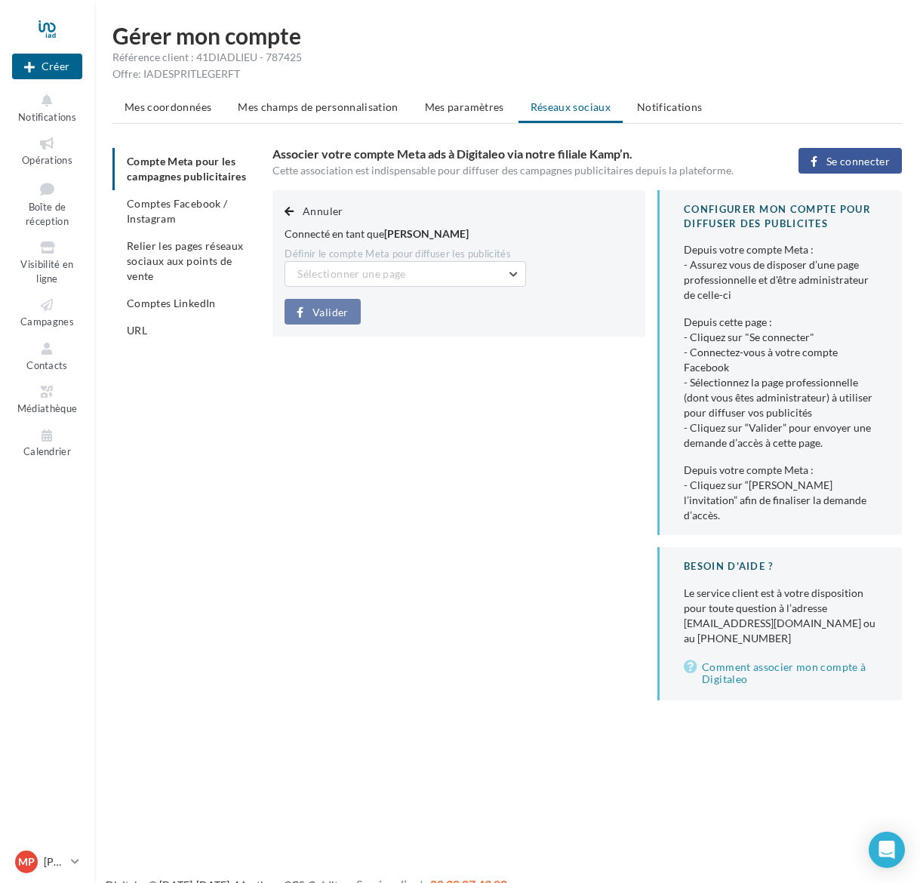
click at [169, 301] on span "Comptes LinkedIn" at bounding box center [171, 303] width 89 height 13
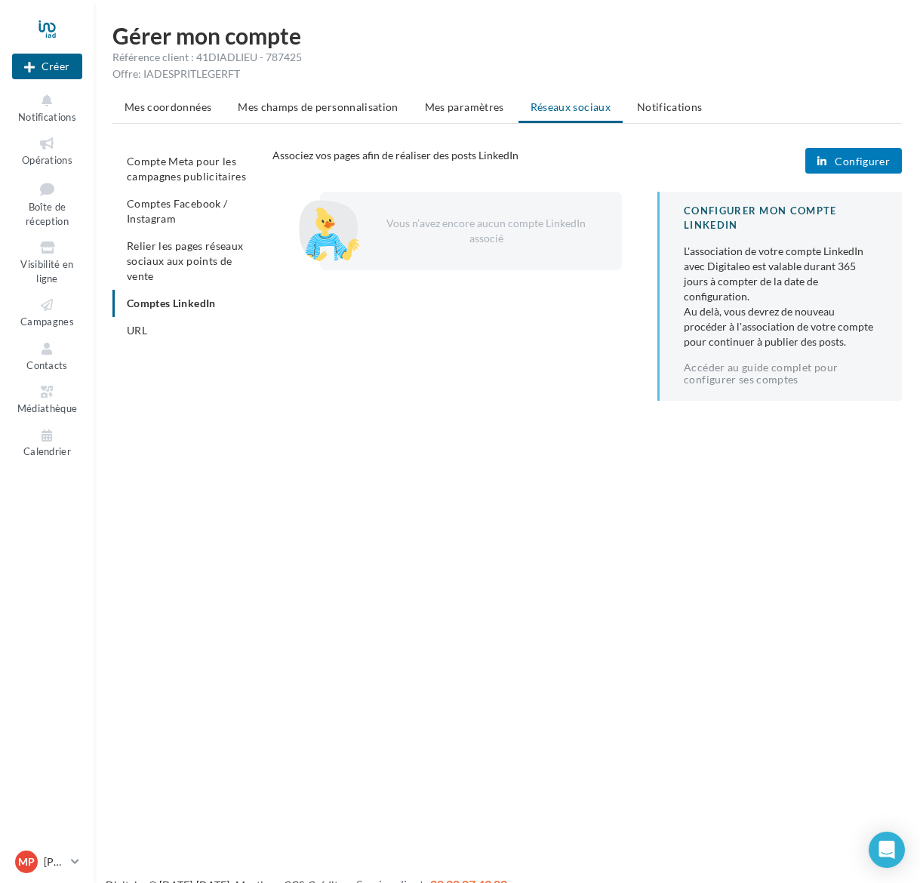
click at [844, 152] on button "Configurer" at bounding box center [853, 161] width 97 height 26
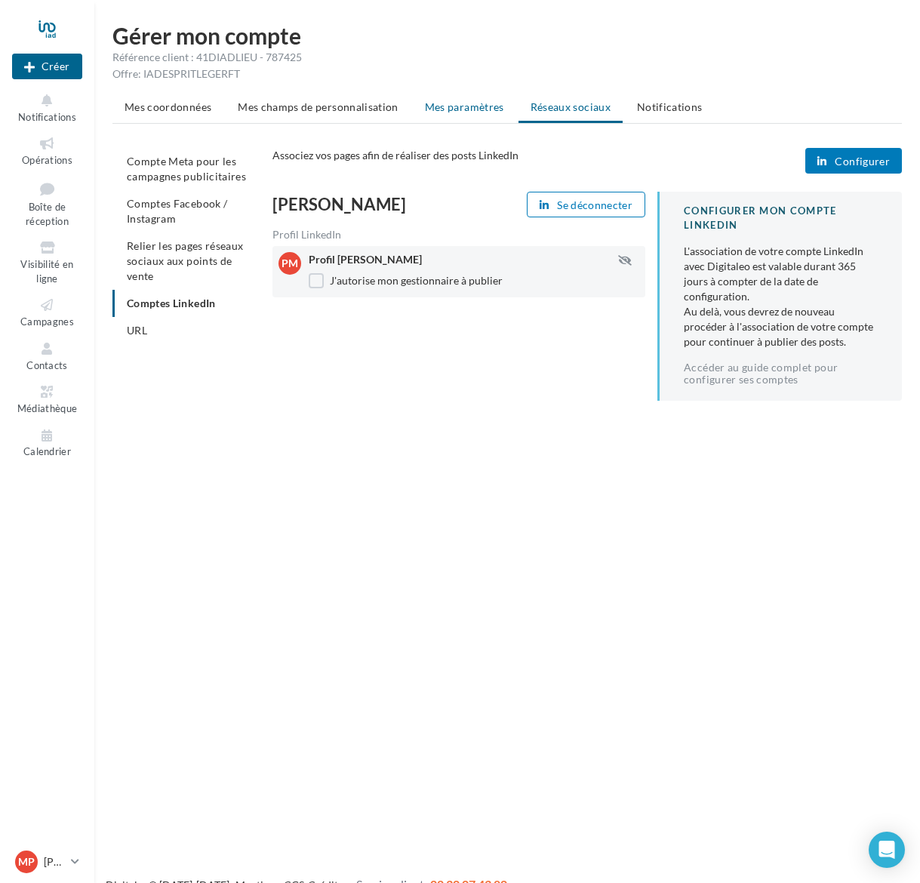
click at [434, 105] on span "Mes paramètres" at bounding box center [464, 106] width 79 height 13
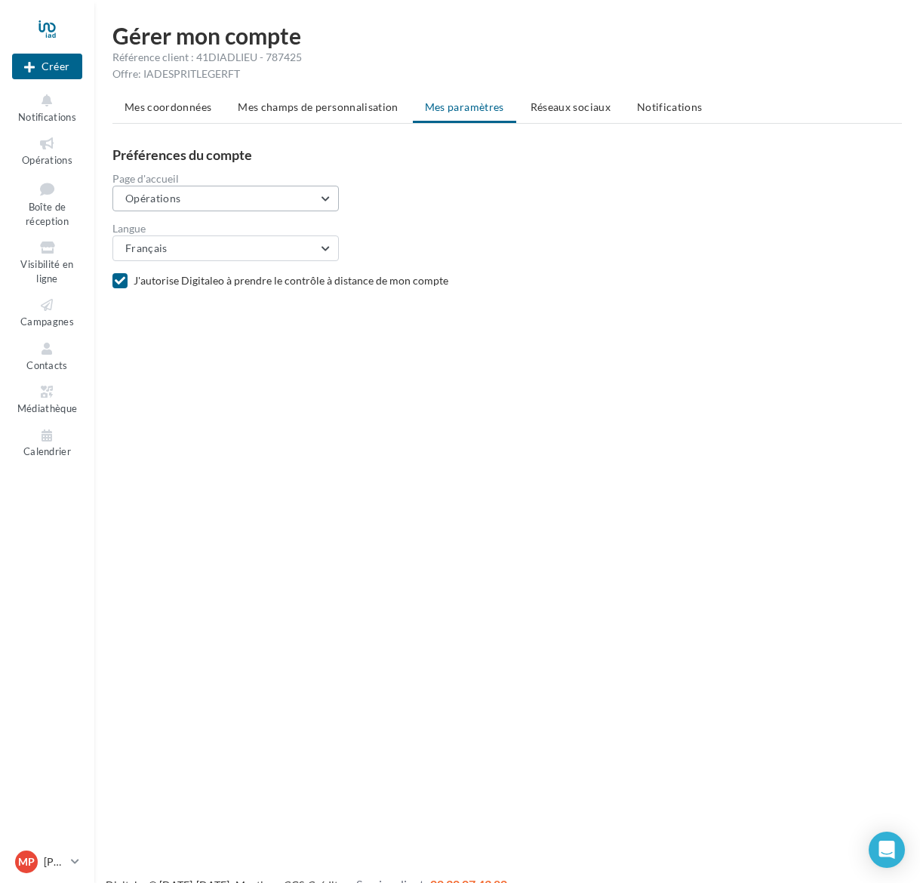
click at [329, 197] on button "Opérations" at bounding box center [225, 199] width 226 height 26
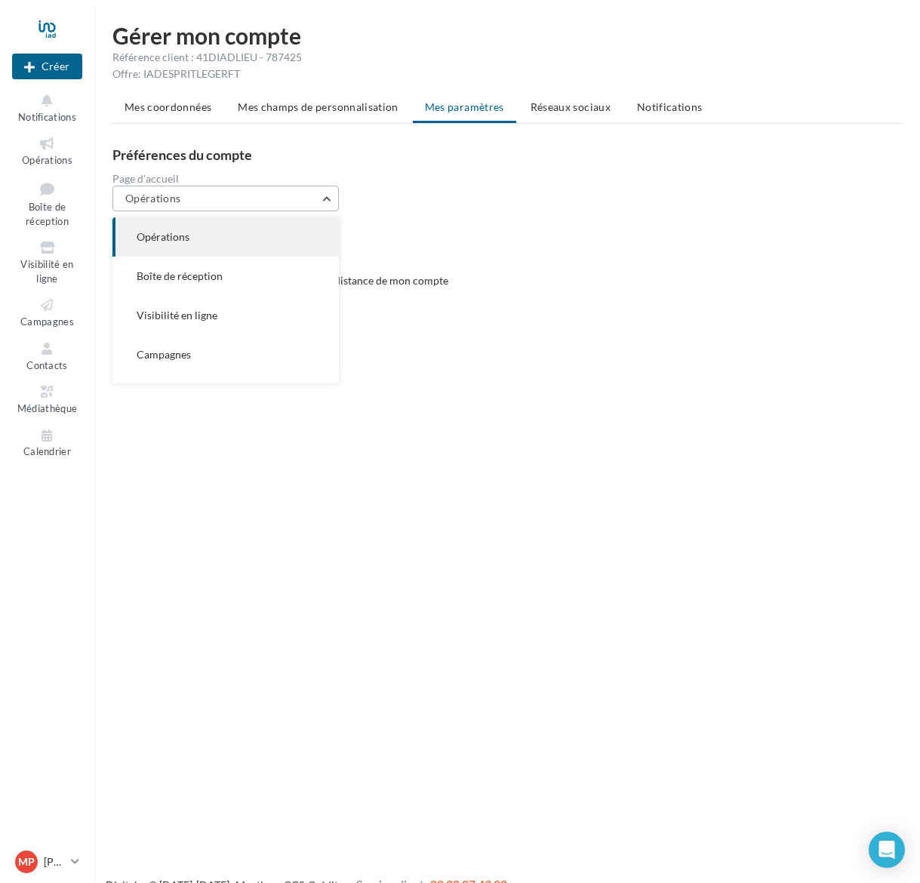
click at [329, 197] on button "Opérations" at bounding box center [225, 199] width 226 height 26
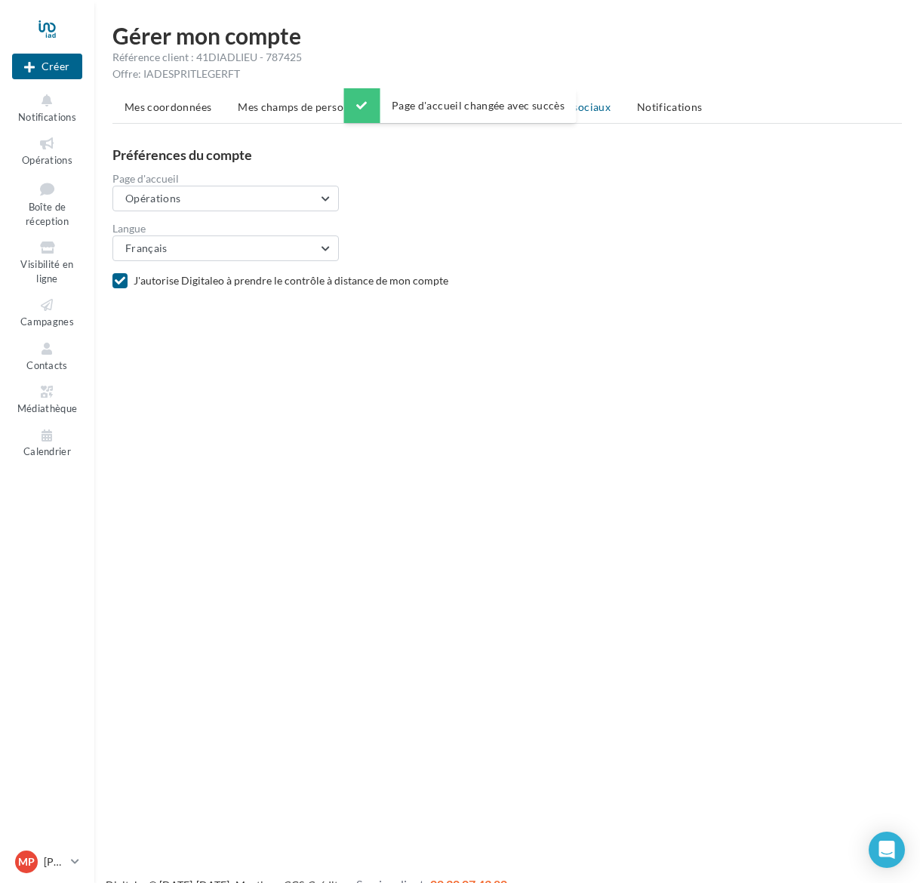
click at [590, 111] on span "Réseaux sociaux" at bounding box center [570, 106] width 80 height 13
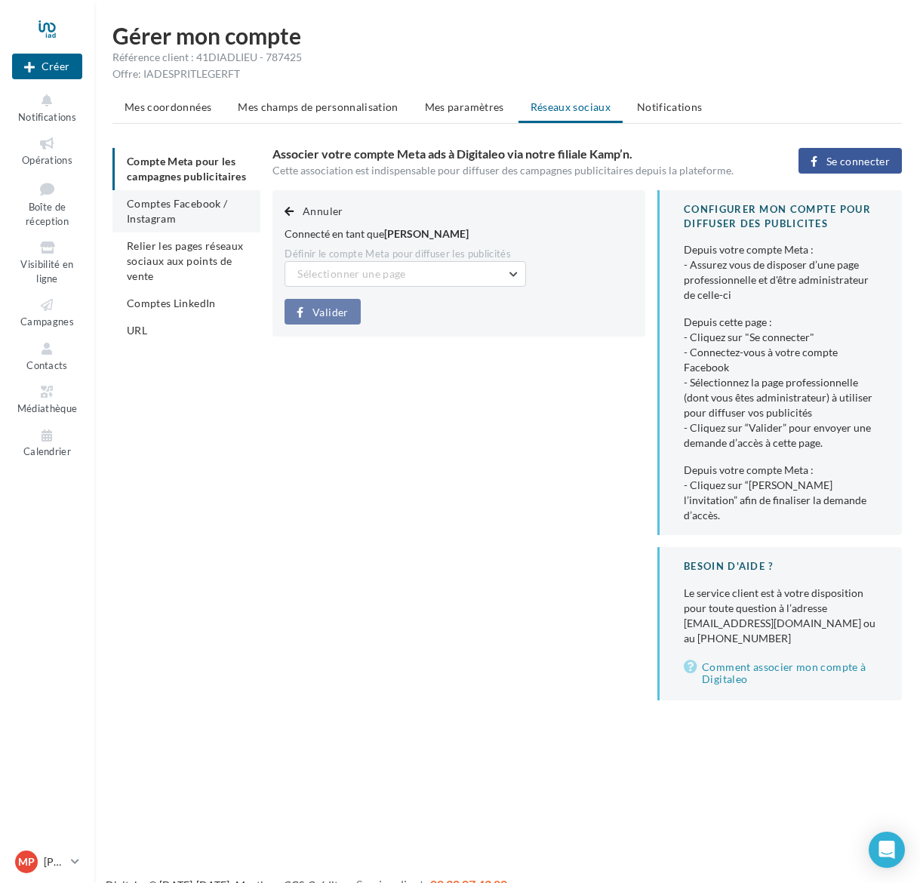
click at [156, 204] on span "Comptes Facebook / Instagram" at bounding box center [177, 211] width 100 height 28
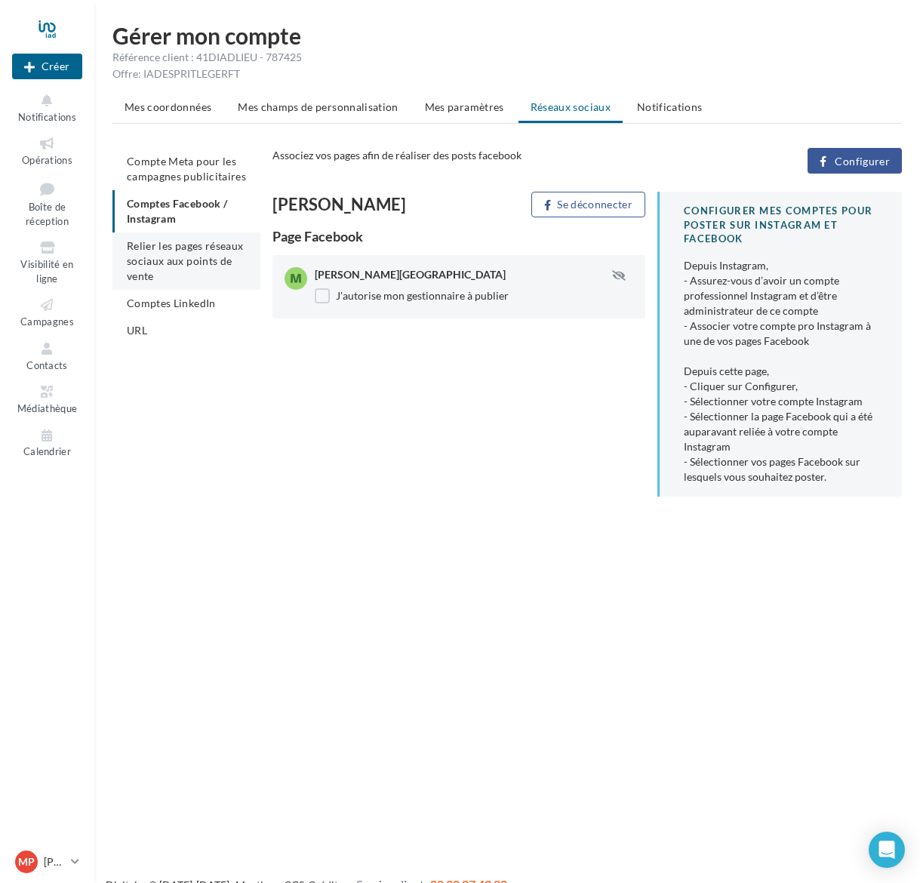
click at [158, 256] on span "Relier les pages réseaux sociaux aux points de vente" at bounding box center [185, 260] width 116 height 43
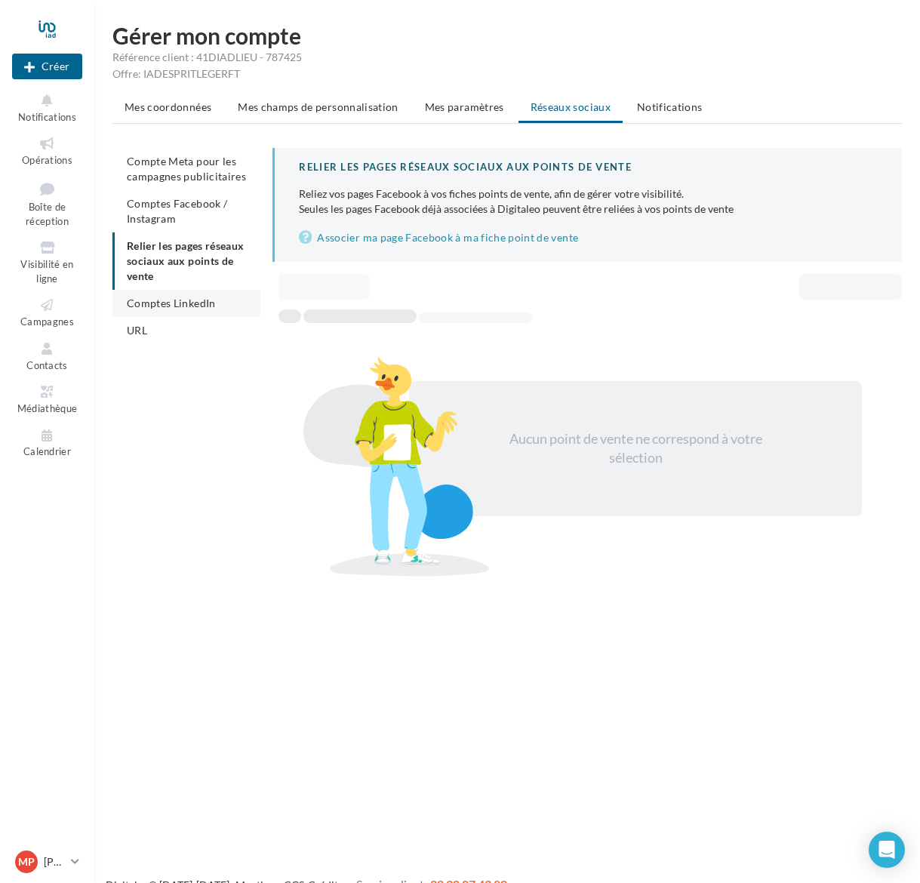
click at [156, 303] on span "Comptes LinkedIn" at bounding box center [171, 303] width 89 height 13
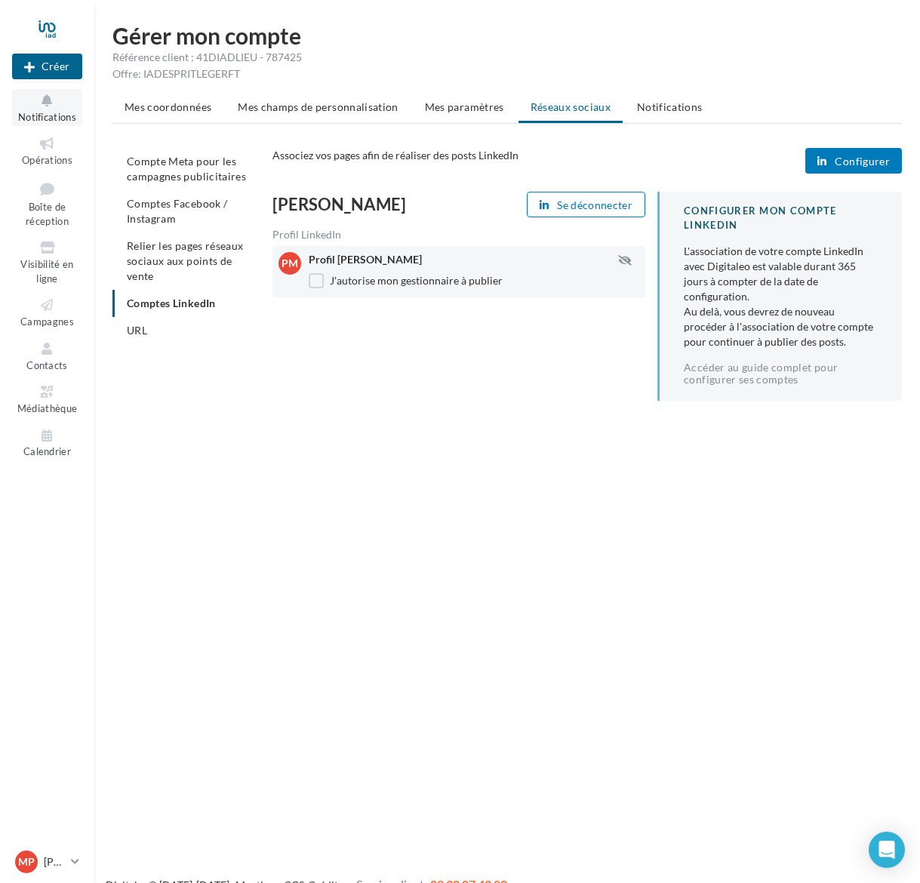
click at [48, 115] on span "Notifications" at bounding box center [47, 117] width 58 height 12
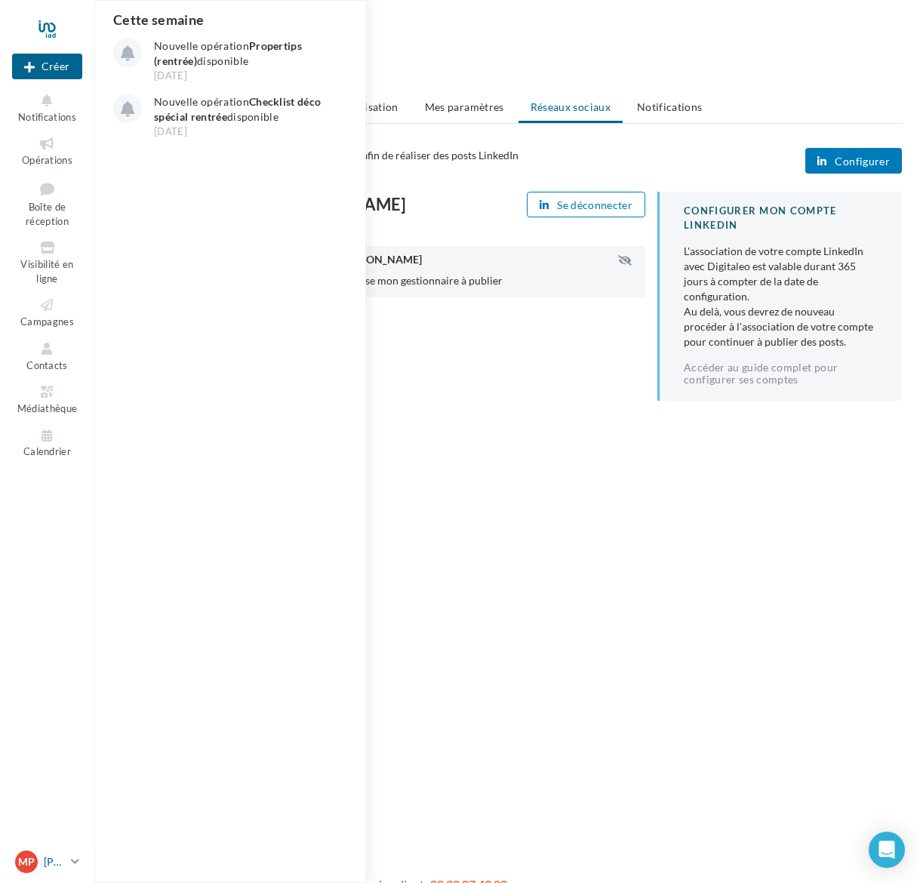
click at [71, 857] on link "MP Marie-Paule NICOLLE [EMAIL_ADDRESS][DOMAIN_NAME]" at bounding box center [47, 861] width 70 height 29
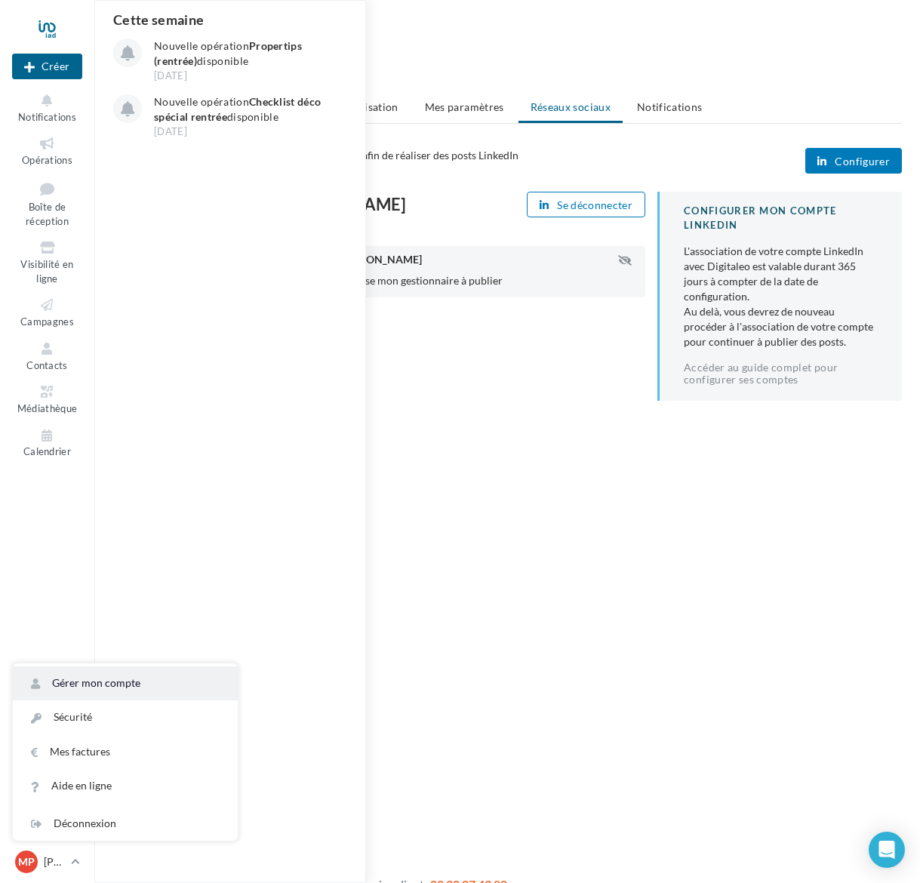
click at [98, 687] on link "Gérer mon compte" at bounding box center [125, 683] width 225 height 34
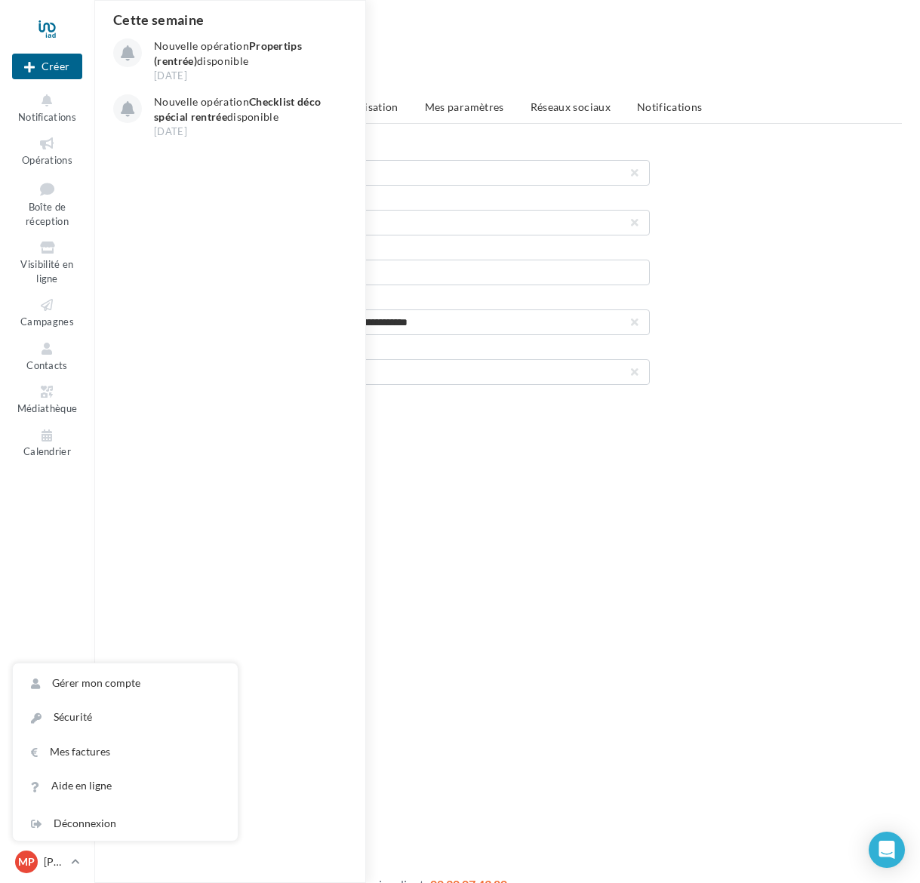
click at [515, 538] on div "Nouvelle campagne Créer Notifications Cette semaine Nouvelle opération Properti…" at bounding box center [460, 465] width 920 height 883
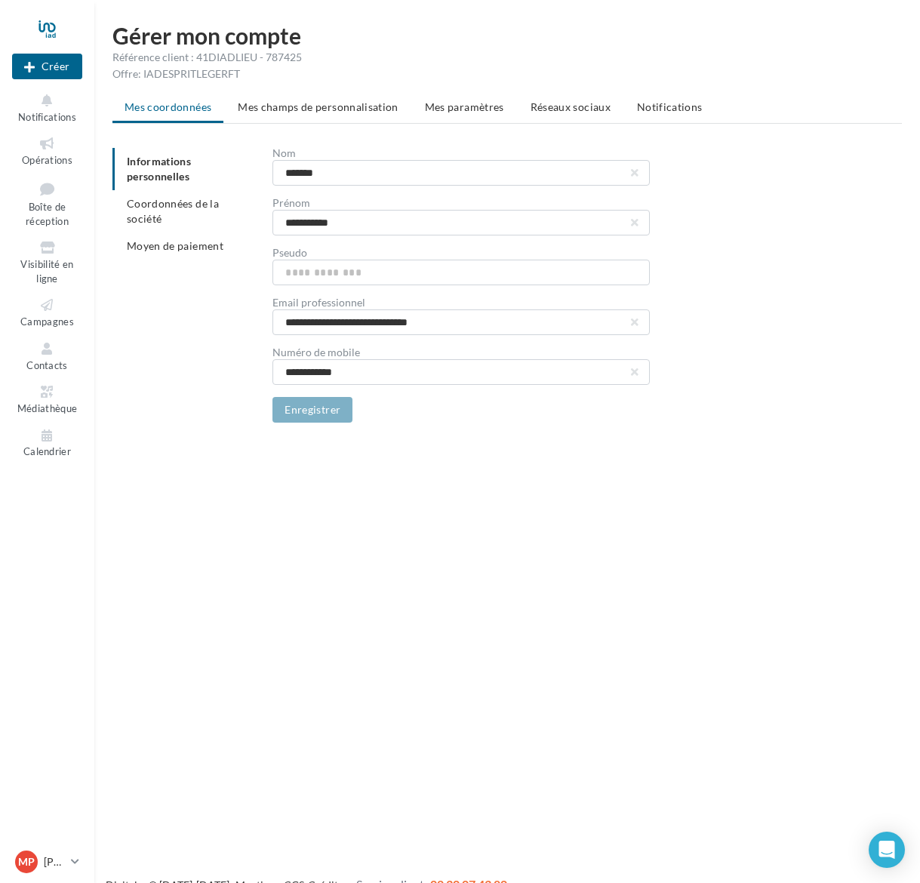
click at [454, 103] on span "Mes paramètres" at bounding box center [464, 106] width 79 height 13
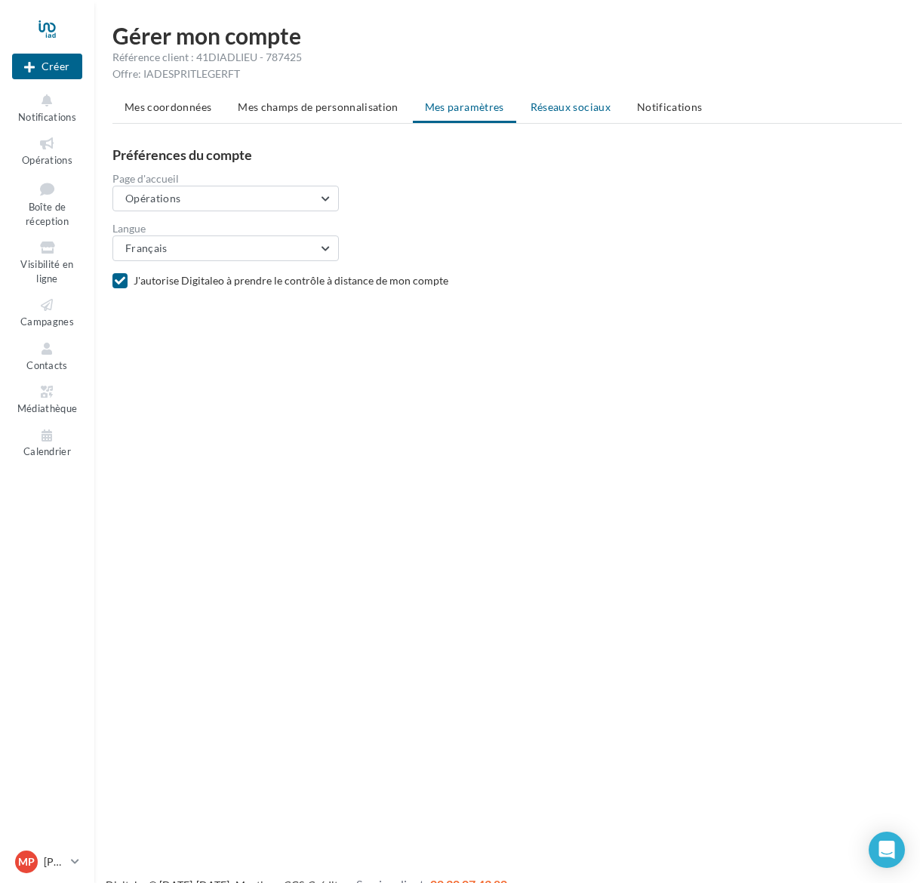
click at [552, 106] on span "Réseaux sociaux" at bounding box center [570, 106] width 80 height 13
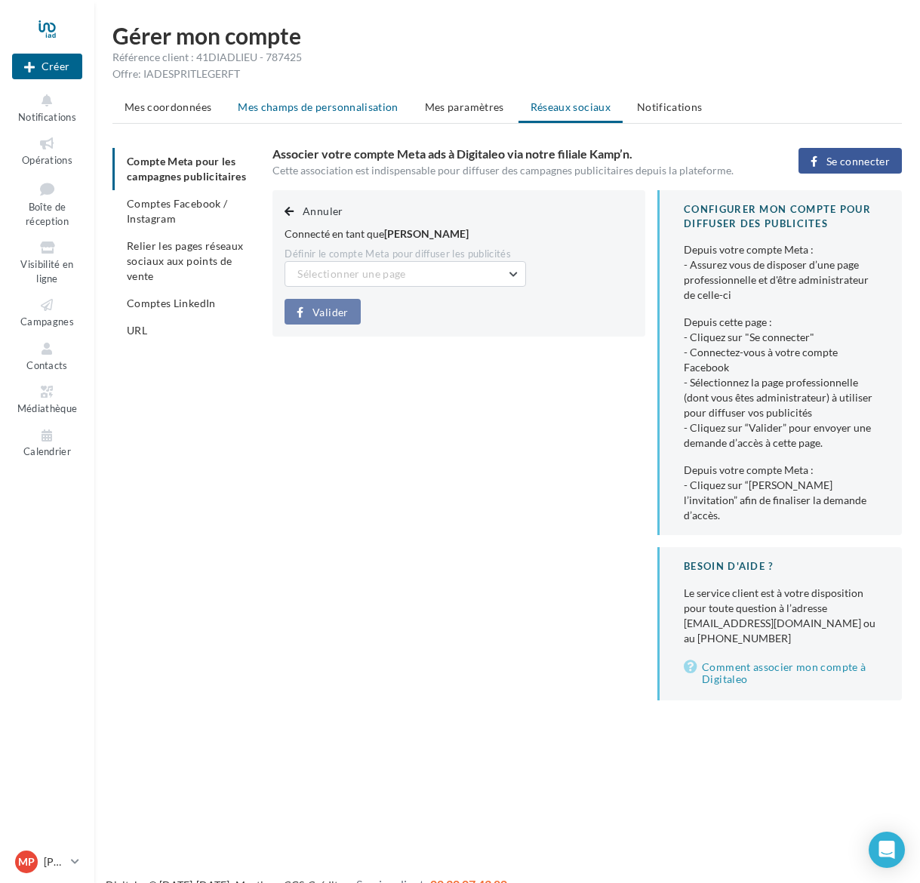
click at [301, 106] on span "Mes champs de personnalisation" at bounding box center [318, 106] width 161 height 13
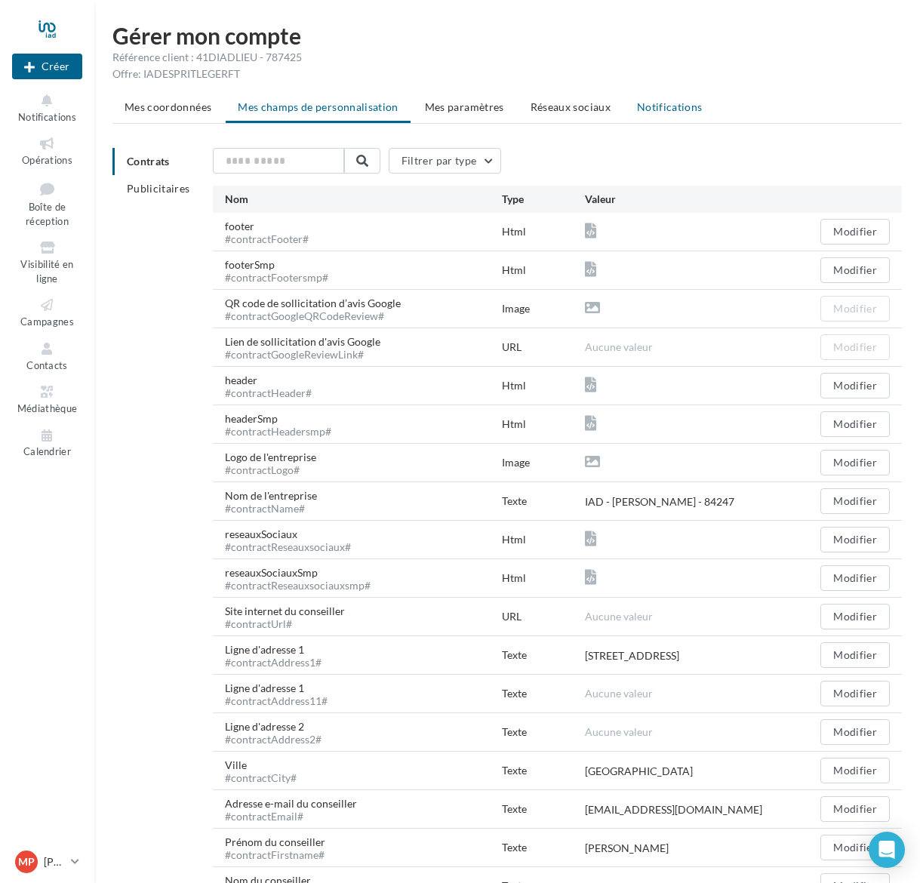
click at [659, 109] on span "Notifications" at bounding box center [670, 106] width 66 height 13
